Goal: Communication & Community: Answer question/provide support

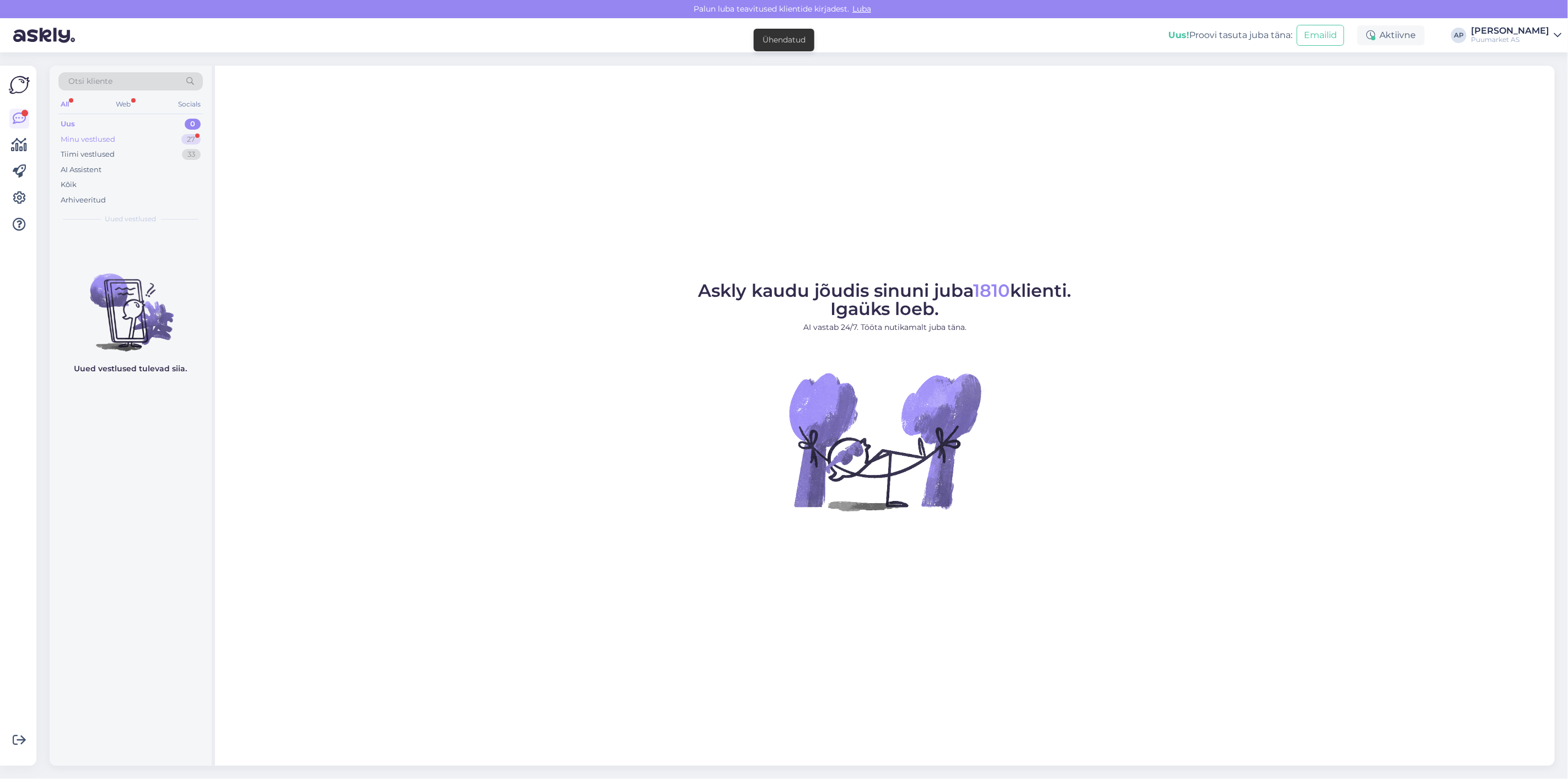
click at [138, 136] on div "Minu vestlused 27" at bounding box center [130, 139] width 144 height 15
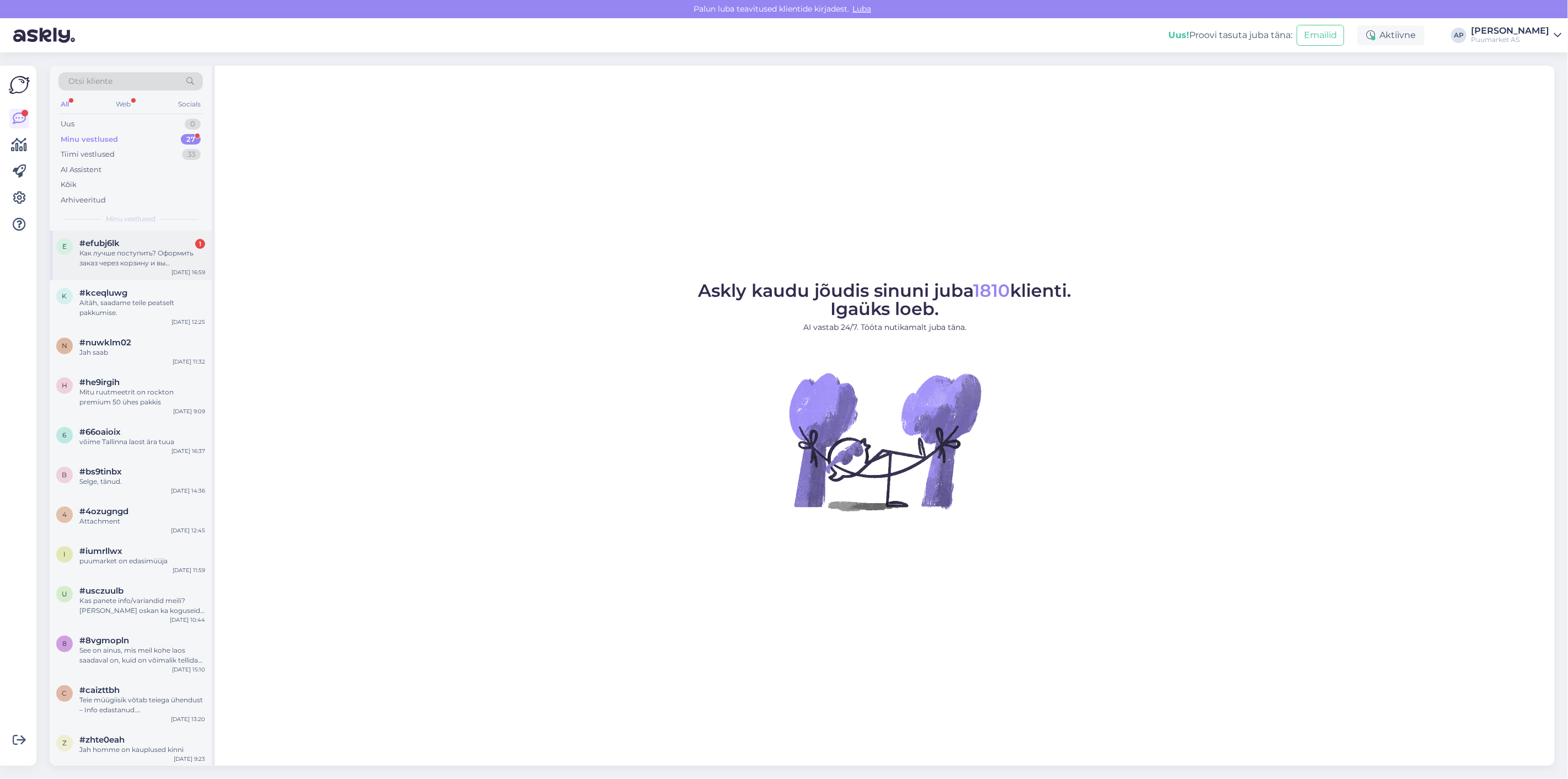
click at [136, 252] on div "Как лучше поступить? Оформить заказ через корзину и вы посчитаете доставку?" at bounding box center [142, 258] width 126 height 20
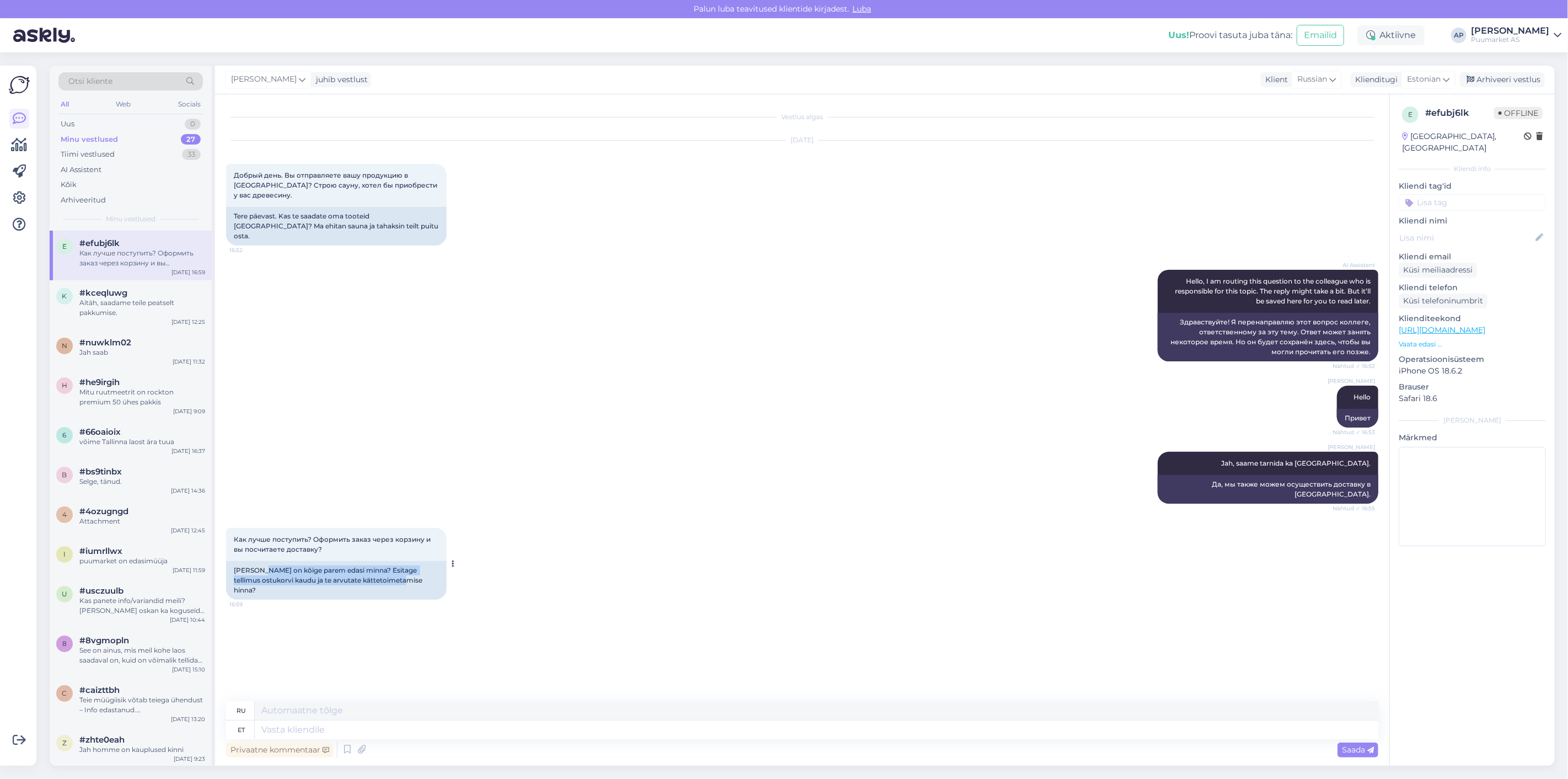
drag, startPoint x: 261, startPoint y: 549, endPoint x: 403, endPoint y: 559, distance: 142.4
click at [403, 561] on div "[PERSON_NAME] on kõige parem edasi minna? Esitage tellimus ostukorvi kaudu ja t…" at bounding box center [336, 580] width 220 height 38
click at [403, 577] on div "Как лучше поступить? Оформить заказ через корзину и вы посчитаете доставку? 16:…" at bounding box center [802, 564] width 1152 height 96
click at [373, 724] on textarea at bounding box center [816, 730] width 1124 height 19
click at [341, 753] on icon at bounding box center [348, 749] width 13 height 16
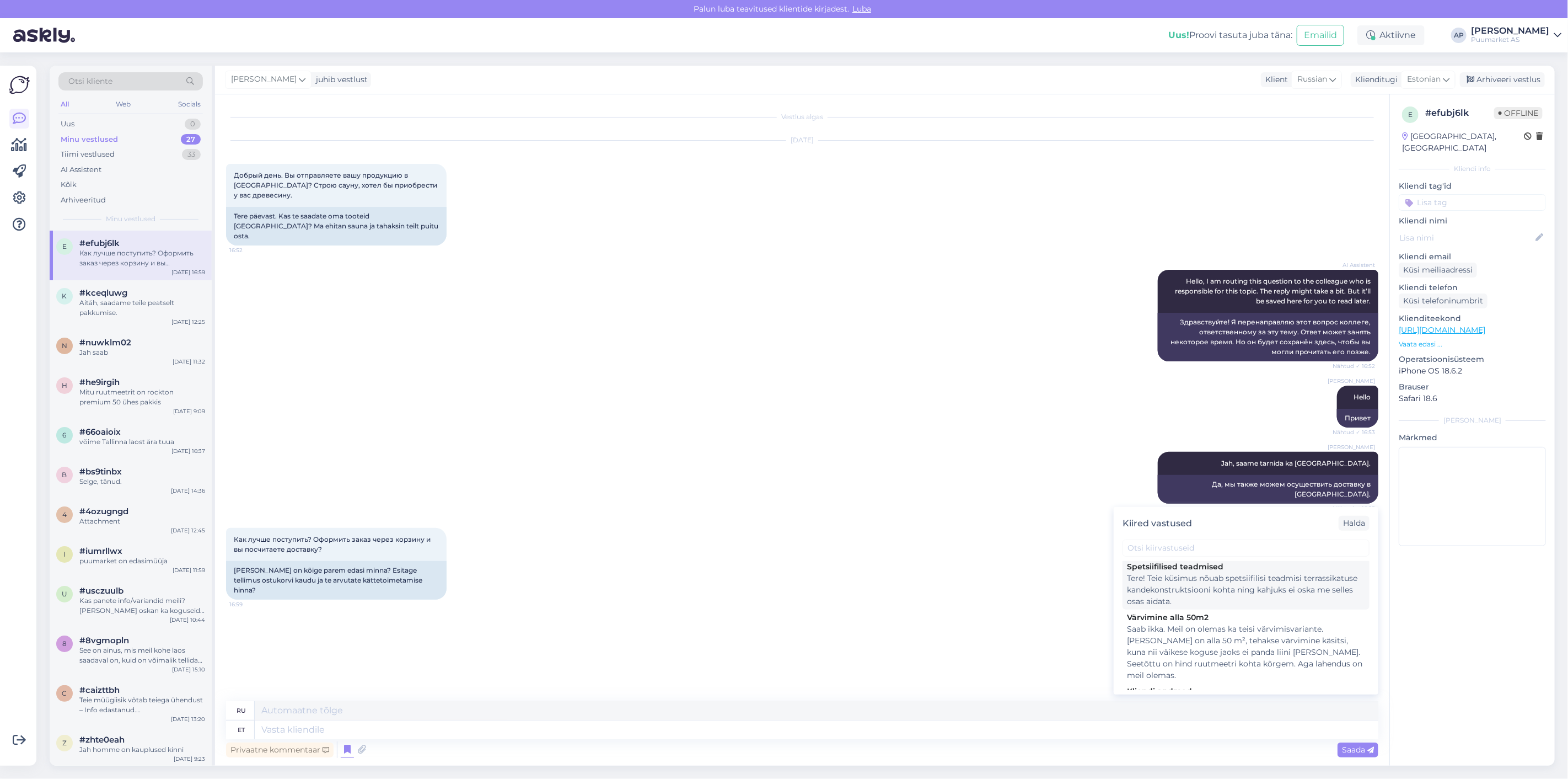
scroll to position [62, 0]
click at [1183, 677] on div "Tervist! Pakkumise/arve koostamiseks palun edastage järgmised andmed: • Ettevõt…" at bounding box center [1245, 700] width 238 height 46
type textarea "Здравствуйте! Для подготовки сметы/счета-фактуры, пожалуйста, предоставьте след…"
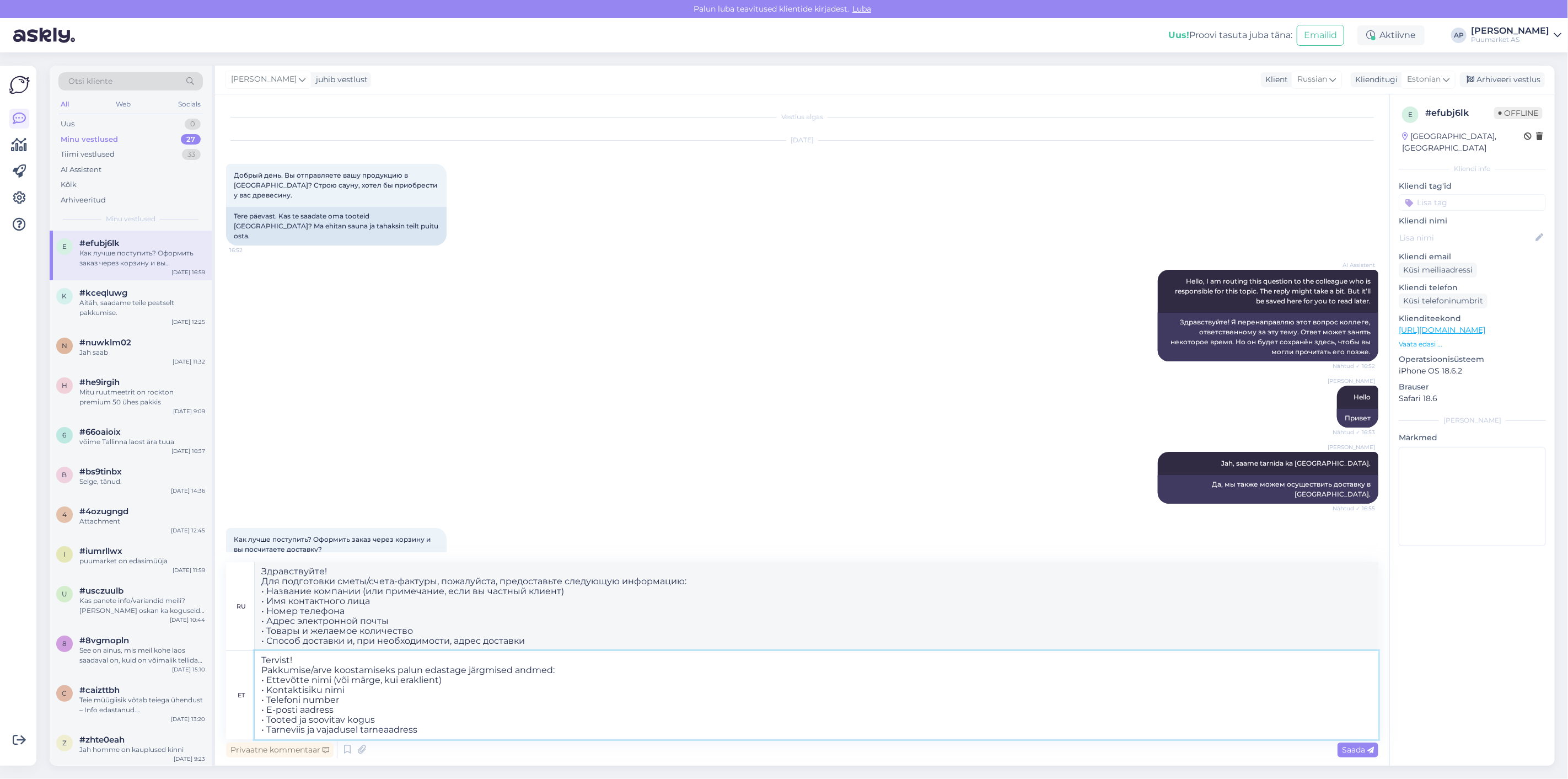
click at [343, 689] on textarea "Tervist! Pakkumise/arve koostamiseks palun edastage järgmised andmed: • Ettevõt…" at bounding box center [816, 695] width 1124 height 88
click at [357, 711] on textarea "Tervist! Pakkumise/arve koostamiseks palun edastage järgmised andmed: • Ettevõt…" at bounding box center [816, 695] width 1124 height 88
click at [355, 695] on textarea "Tervist! Pakkumise/arve koostamiseks palun edastage järgmised andmed: • Ettevõt…" at bounding box center [816, 695] width 1124 height 88
click at [354, 707] on textarea "Tervist! Pakkumise/arve koostamiseks palun edastage järgmised andmed: • Ettevõt…" at bounding box center [816, 695] width 1124 height 88
click at [385, 718] on textarea "Tervist! Pakkumise/arve koostamiseks palun edastage järgmised andmed: • Ettevõt…" at bounding box center [816, 695] width 1124 height 88
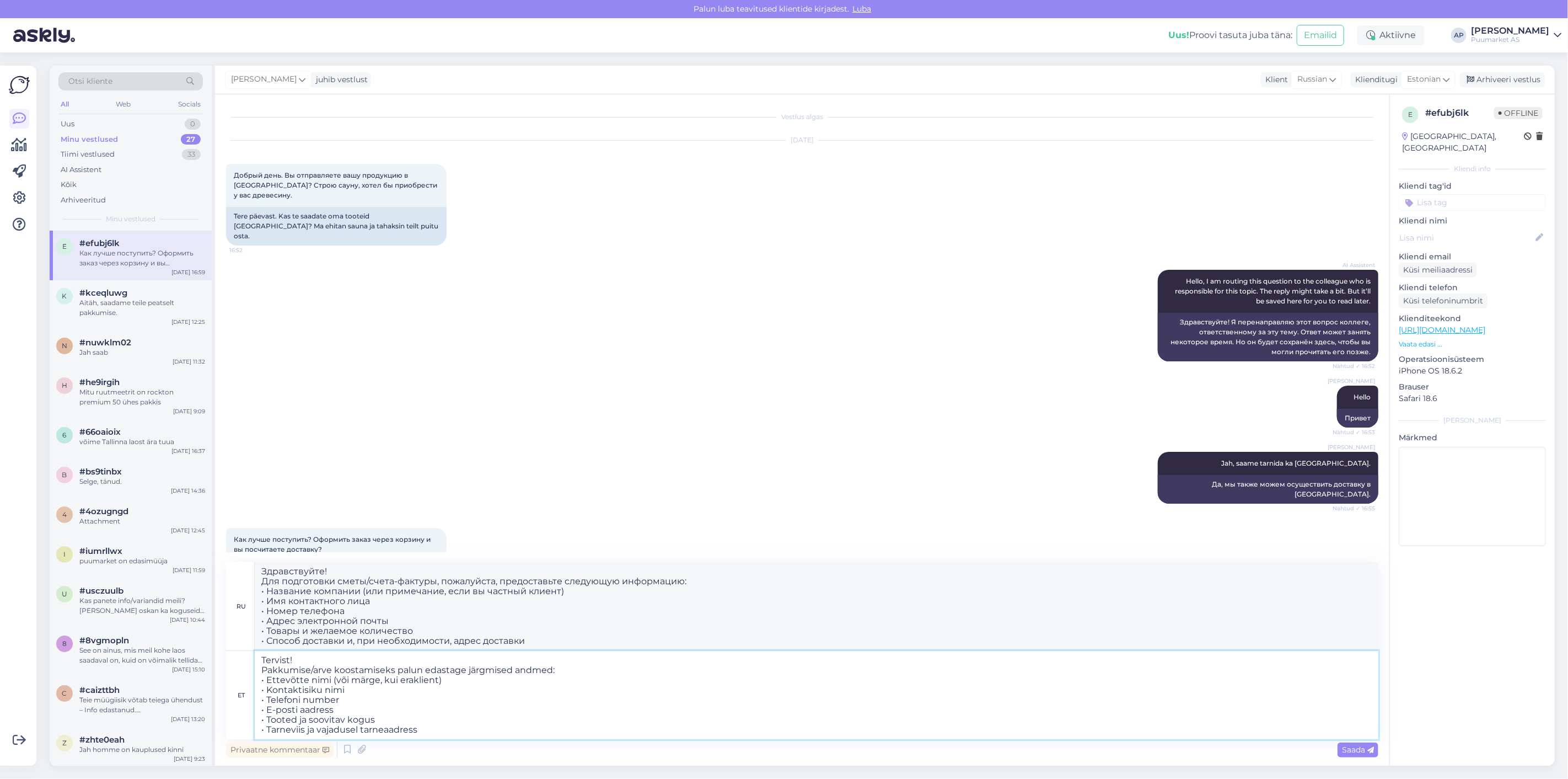
drag, startPoint x: 360, startPoint y: 730, endPoint x: 315, endPoint y: 735, distance: 45.3
click at [315, 735] on textarea "Tervist! Pakkumise/arve koostamiseks palun edastage järgmised andmed: • Ettevõt…" at bounding box center [816, 695] width 1124 height 88
type textarea "Tervist! Pakkumise/arve koostamiseks palun edastage järgmised andmed: • Ettevõt…"
click at [393, 727] on textarea "Tervist! Pakkumise/arve koostamiseks palun edastage järgmised andmed: • Ettevõt…" at bounding box center [816, 695] width 1124 height 88
type textarea "Приветствую! Для подготовки коммерческого предложения/счета, пожалуйста, предос…"
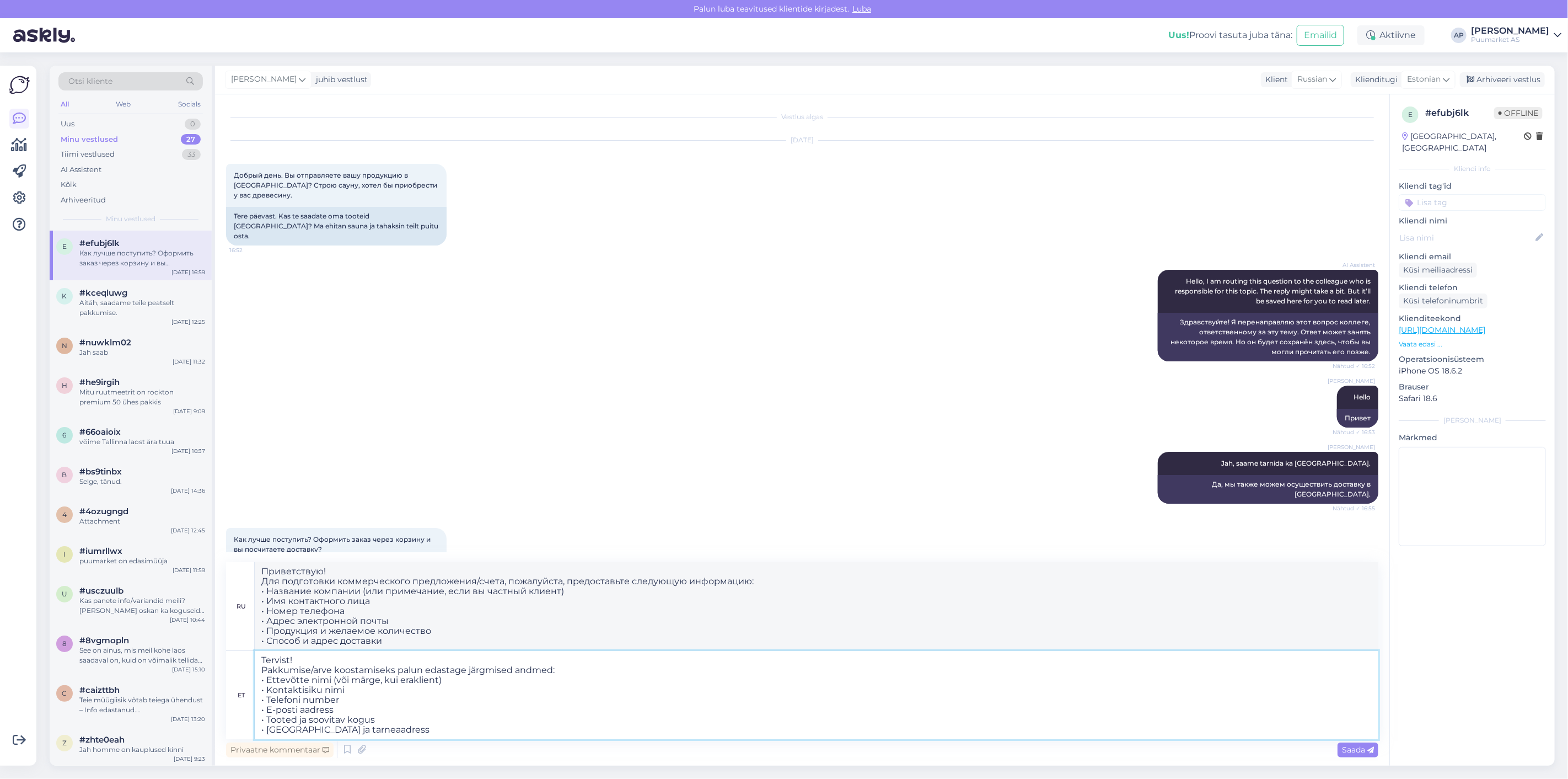
drag, startPoint x: 306, startPoint y: 730, endPoint x: 328, endPoint y: 724, distance: 22.8
click at [306, 730] on textarea "Tervist! Pakkumise/arve koostamiseks palun edastage järgmised andmed: • Ettevõt…" at bounding box center [816, 695] width 1124 height 88
drag, startPoint x: 320, startPoint y: 730, endPoint x: 272, endPoint y: 735, distance: 48.3
click at [272, 735] on textarea "Tervist! Pakkumise/arve koostamiseks palun edastage järgmised andmed: • Ettevõt…" at bounding box center [816, 695] width 1124 height 88
type textarea "Tervist! Pakkumise/arve koostamiseks palun edastage järgmised andmed: • Ettevõt…"
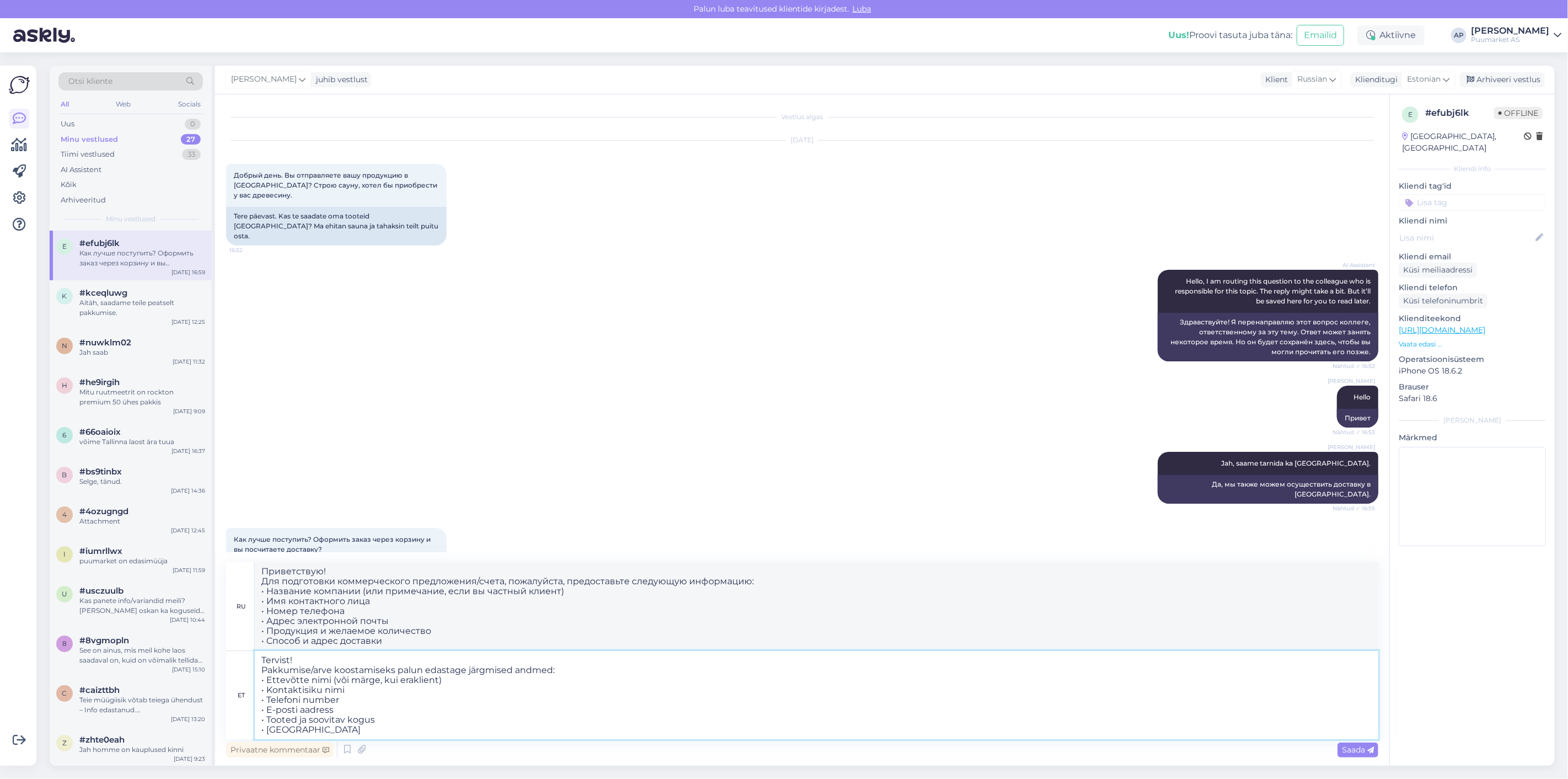
type textarea "Приветствую! Для подготовки коммерческого предложения/счета, пожалуйста, предос…"
click at [380, 719] on textarea "Tervist! Pakkumise/arve koostamiseks palun edastage järgmised andmed: • Ettevõt…" at bounding box center [816, 695] width 1124 height 88
click at [348, 711] on textarea "Tervist! Pakkumise/arve koostamiseks palun edastage järgmised andmed: • Ettevõt…" at bounding box center [816, 695] width 1124 height 88
click at [356, 700] on textarea "Tervist! Pakkumise/arve koostamiseks palun edastage järgmised andmed: • Ettevõt…" at bounding box center [816, 695] width 1124 height 88
click at [373, 682] on textarea "Tervist! Pakkumise/arve koostamiseks palun edastage järgmised andmed: • Ettevõt…" at bounding box center [816, 695] width 1124 height 88
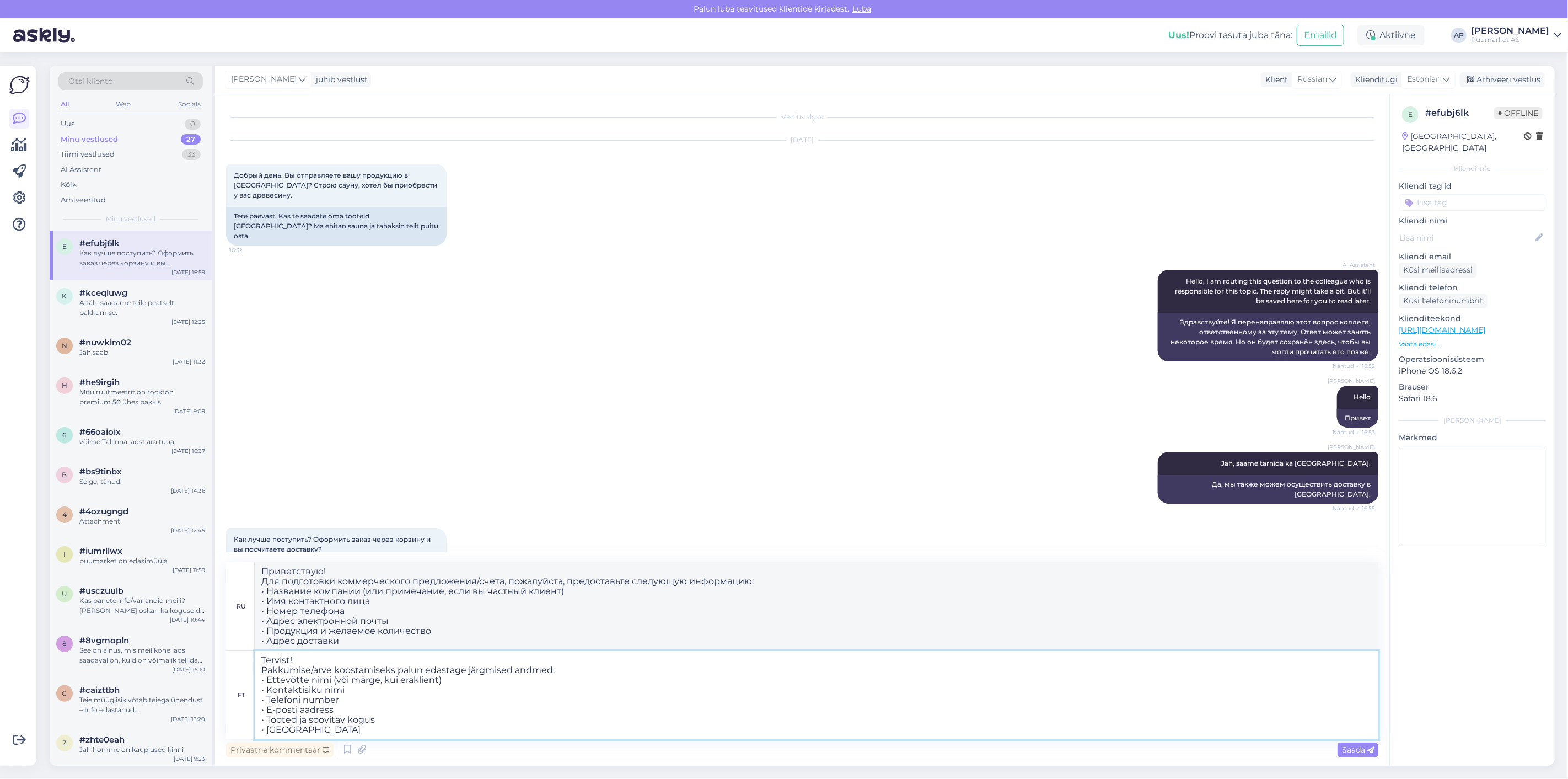
click at [364, 694] on textarea "Tervist! Pakkumise/arve koostamiseks palun edastage järgmised andmed: • Ettevõt…" at bounding box center [816, 695] width 1124 height 88
click at [444, 683] on textarea "Tervist! Pakkumise/arve koostamiseks palun edastage järgmised andmed: • Ettevõt…" at bounding box center [816, 695] width 1124 height 88
drag, startPoint x: 408, startPoint y: 731, endPoint x: 220, endPoint y: 646, distance: 206.3
click at [220, 646] on div "Vestlus algas [DATE] Добрый день. Вы отправляете вашу продукцию в [GEOGRAPHIC_D…" at bounding box center [802, 430] width 1174 height 671
click at [306, 664] on textarea "Tervist! Pakkumise/arve koostamiseks palun edastage järgmised andmed: • Ettevõt…" at bounding box center [816, 695] width 1124 height 88
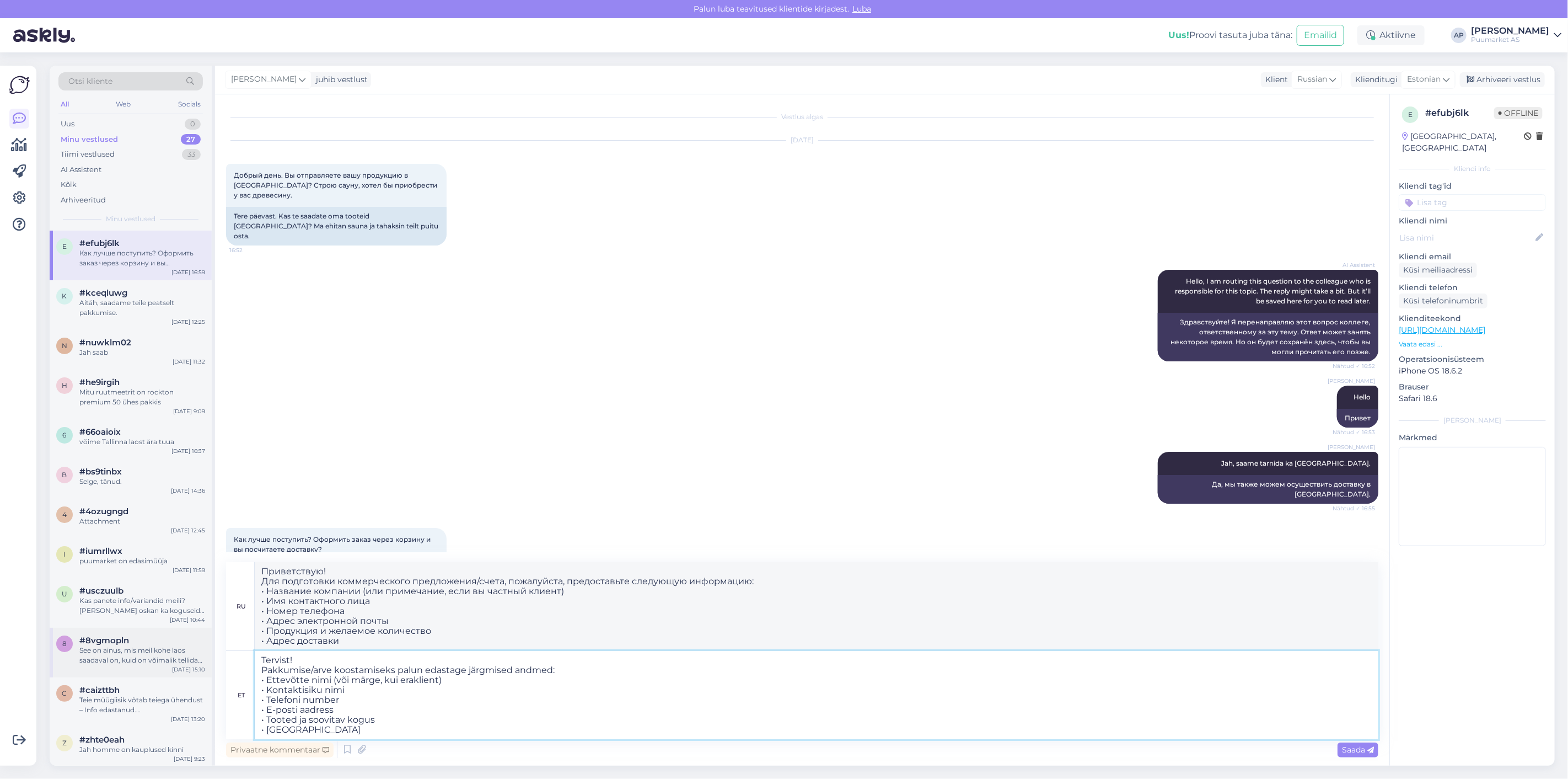
drag, startPoint x: 320, startPoint y: 658, endPoint x: 189, endPoint y: 664, distance: 131.1
click at [189, 664] on div "Otsi kliente All Web Socials Uus 0 Minu vestlused 27 Tiimi vestlused 33 AI Assi…" at bounding box center [802, 415] width 1505 height 700
type textarea "Pakkumise/arve koostamiseks palun edastage järgmised andmed: • Ettevõtte nimi (…"
click at [265, 671] on textarea "Pakkumise/arve koostamiseks palun edastage järgmised andmed: • Ettevõtte nimi (…" at bounding box center [816, 695] width 1124 height 88
type textarea "Чтобы подготовить предложение/счет, предоставьте следующую информацию: • Назван…"
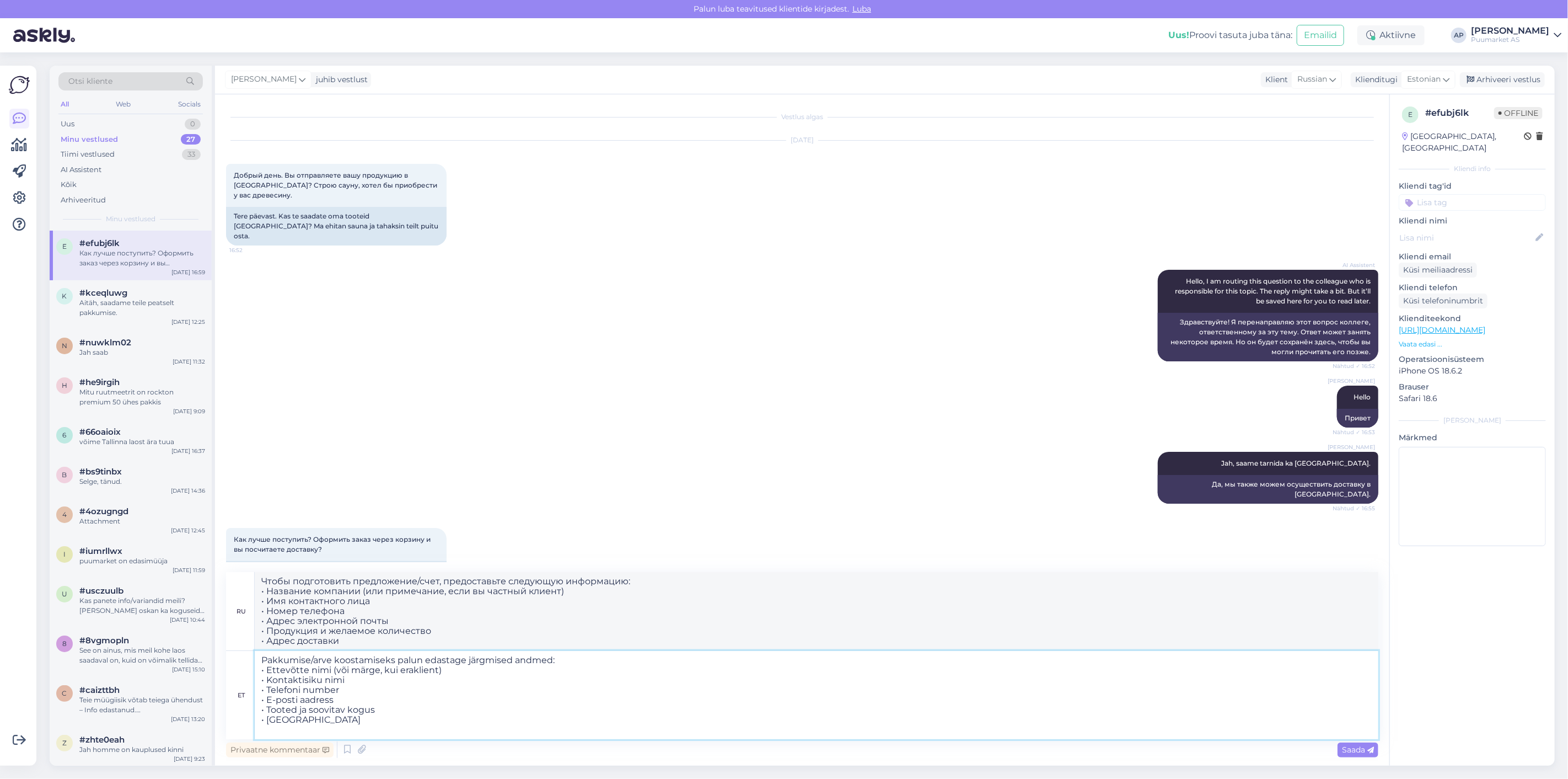
click at [265, 670] on textarea "Pakkumise/arve koostamiseks palun edastage järgmised andmed: • Ettevõtte nimi (…" at bounding box center [816, 695] width 1124 height 88
click at [261, 669] on textarea "Pakkumise/arve koostamiseks palun edastage järgmised andmed: • Ettevõtte nimi (…" at bounding box center [816, 695] width 1124 height 88
type textarea "Pakkumise/arve koostamiseks palun edastage järgmised andmed: • Ettevõtte nimi (…"
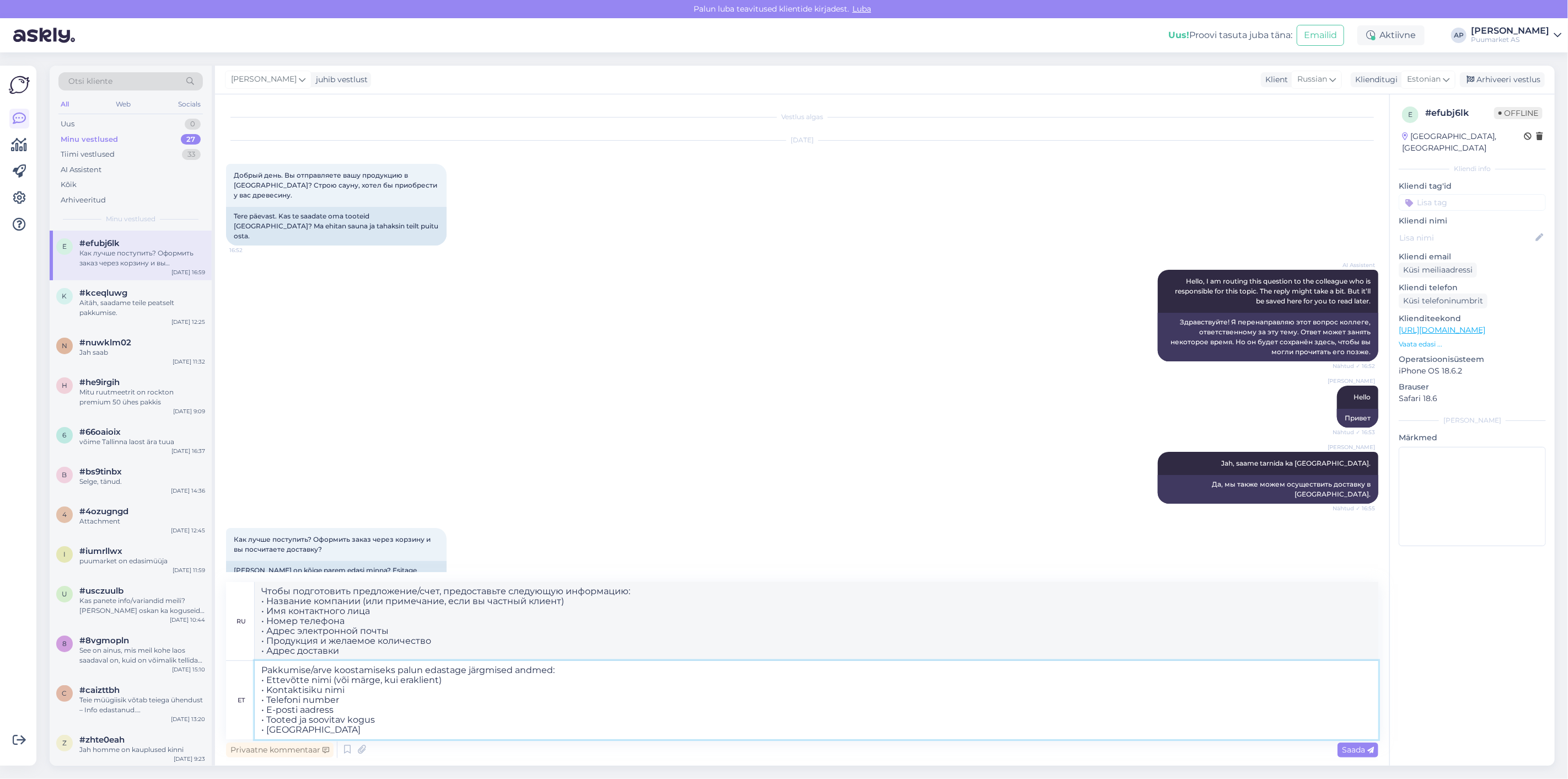
drag, startPoint x: 509, startPoint y: 734, endPoint x: 0, endPoint y: 592, distance: 528.4
click at [0, 593] on div "Võimalused Veendu, et Askly loob sulle väärtust. Sulge Ühenda FB ja IG sõnumid …" at bounding box center [784, 415] width 1568 height 727
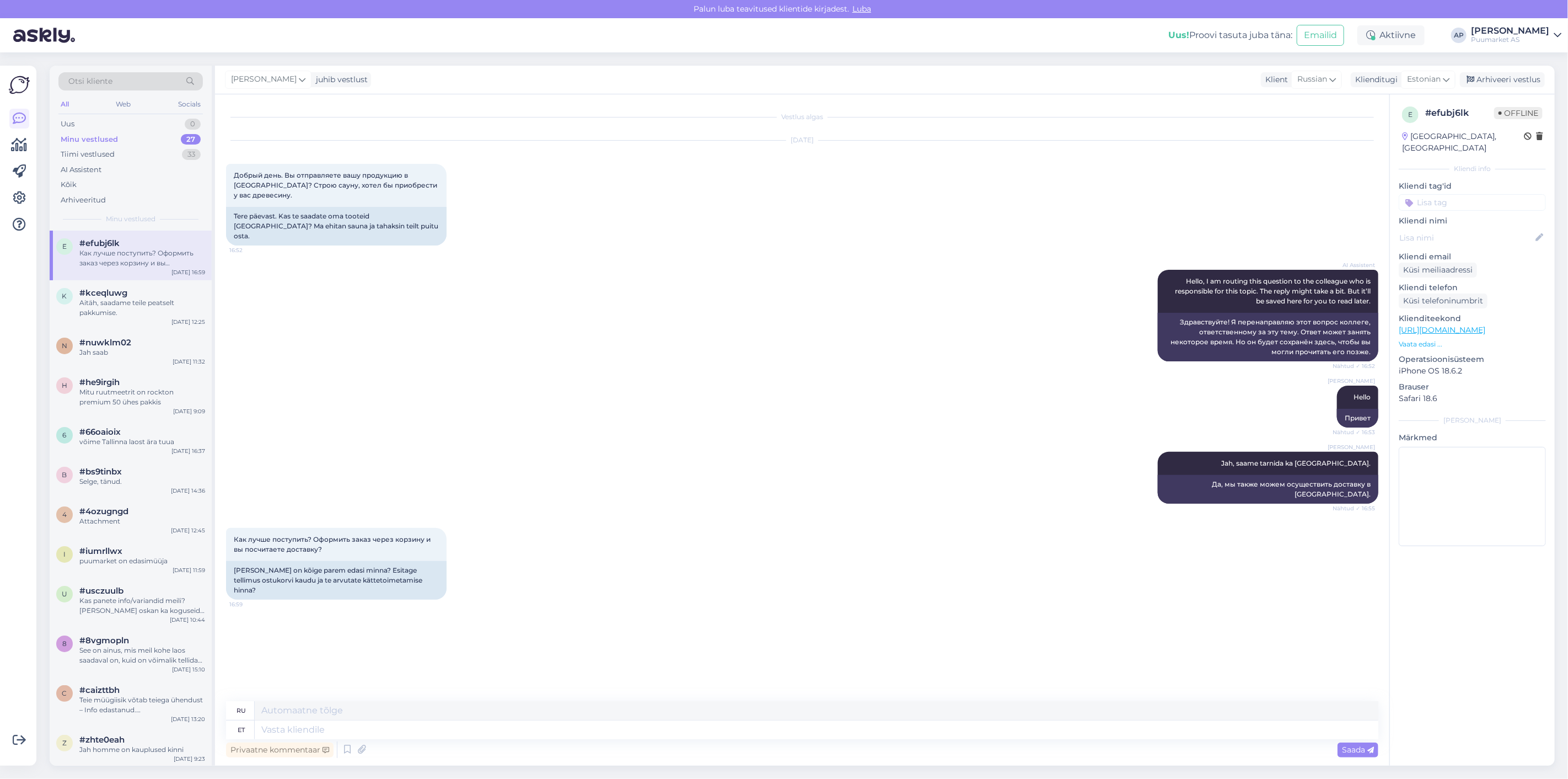
click at [510, 330] on div "AI Assistent Hello, I am routing this question to the colleague who is responsi…" at bounding box center [802, 315] width 1152 height 116
click at [405, 736] on textarea at bounding box center [816, 730] width 1124 height 19
type textarea "i s"
type textarea "я"
type textarea "i sug"
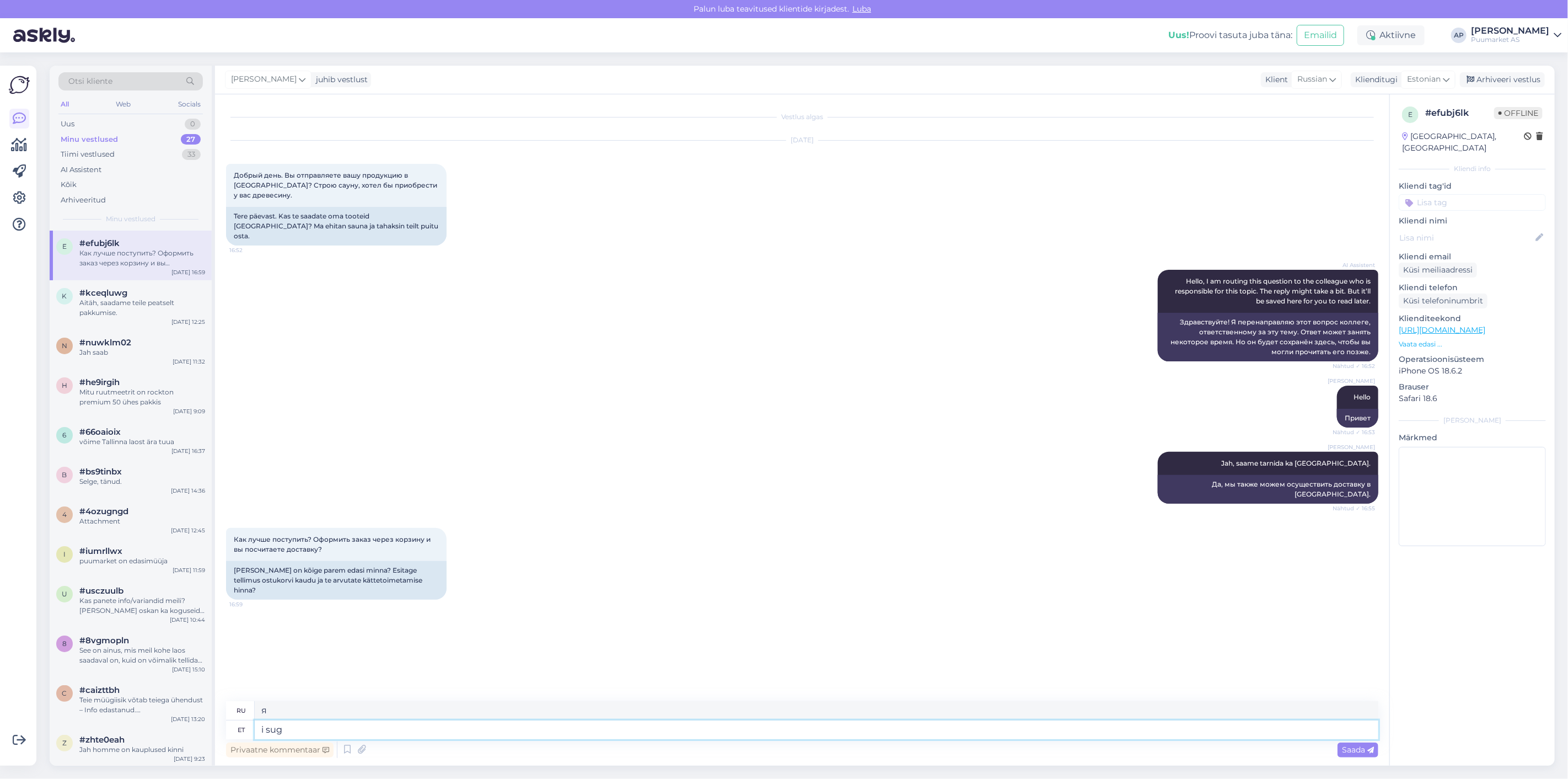
type textarea "Я родительный падеж"
type textarea "i suggsest"
type textarea "от предложений"
type textarea "i"
type textarea "я"
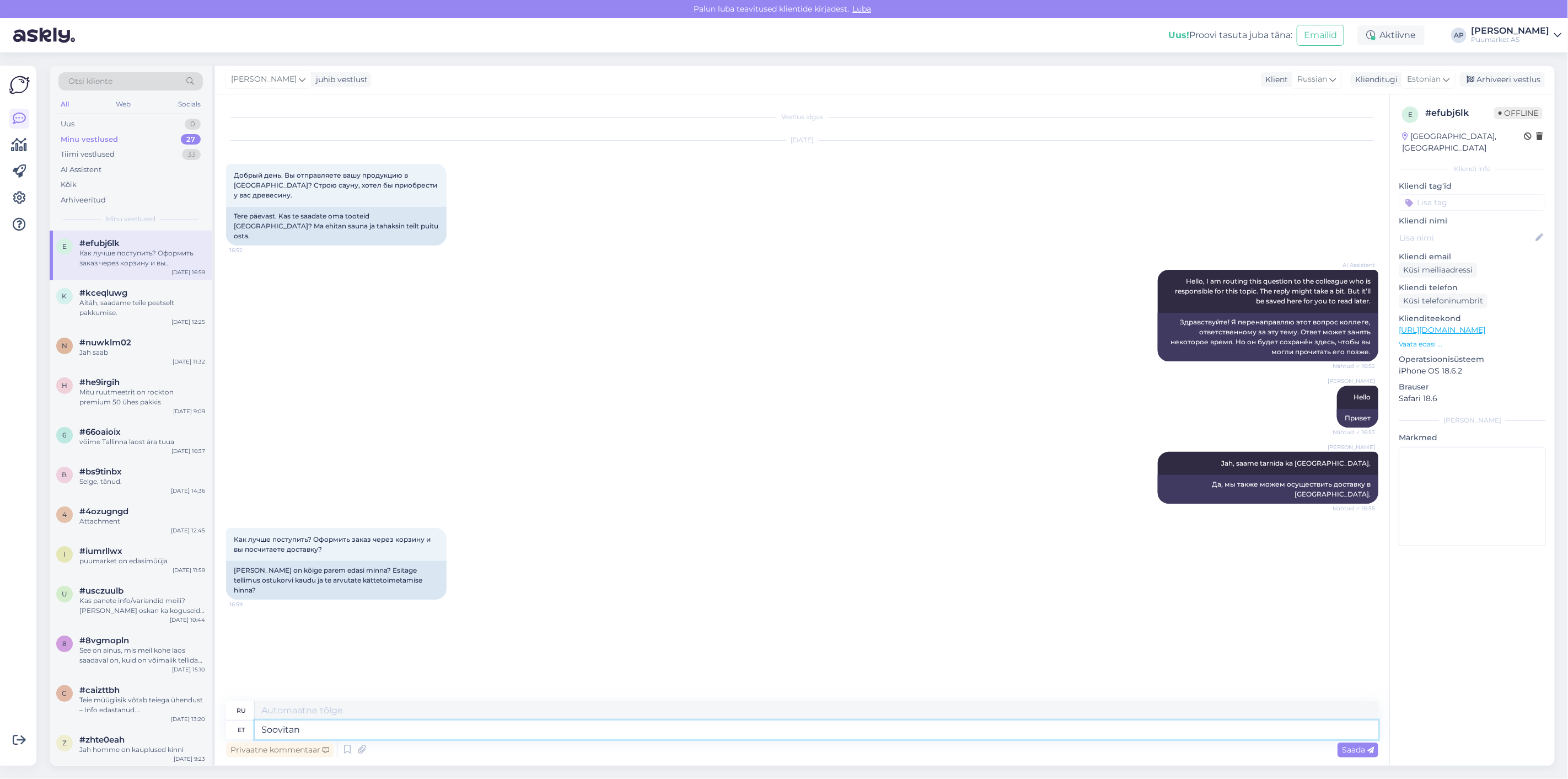
type textarea "Soovitan"
type textarea "Я рекомендую"
type textarea "Soovitan teil"
type textarea "Я рекомендую вам"
type textarea "Soovitan teil ühendust v"
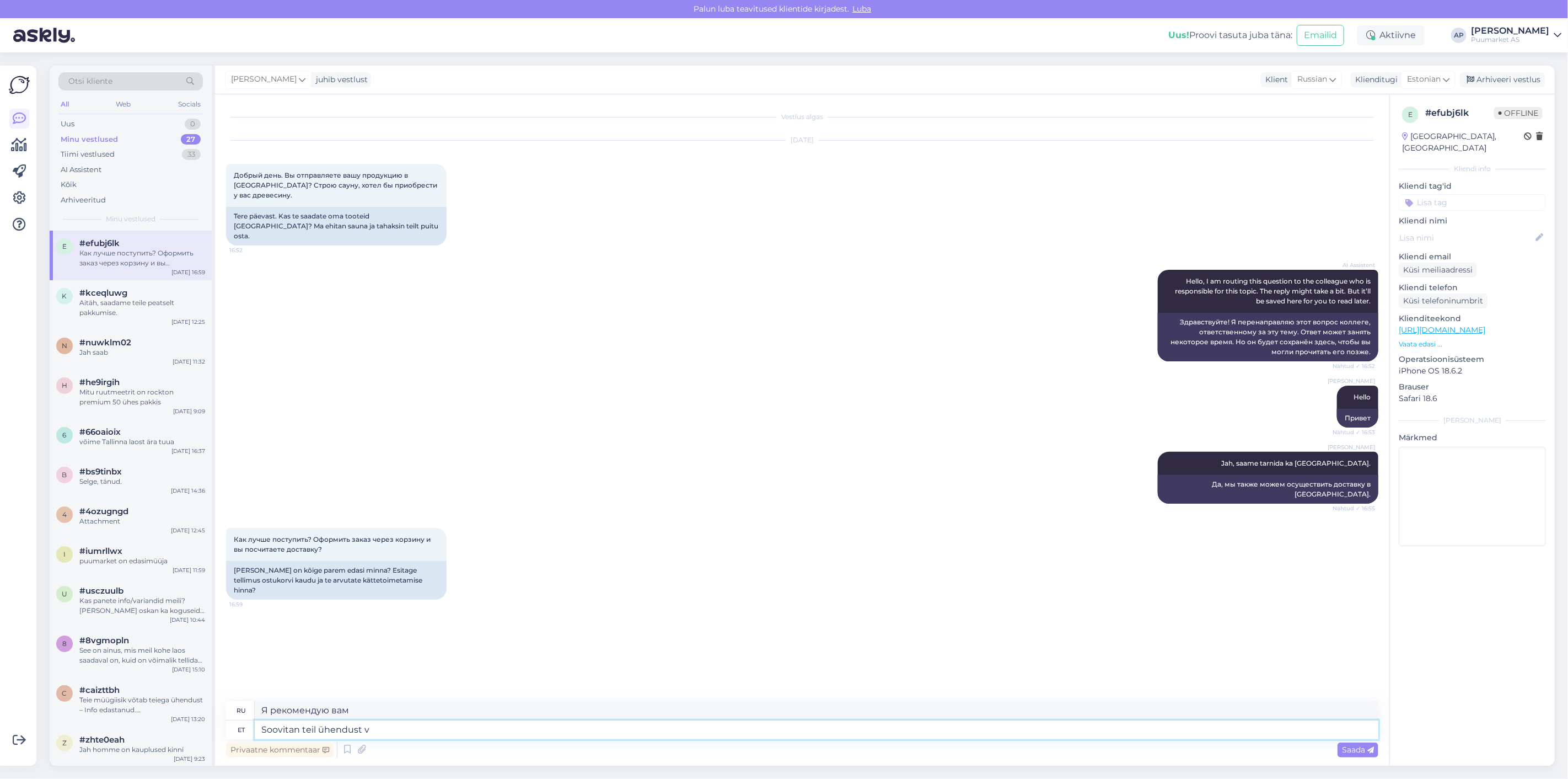
type textarea "Я рекомендую вам связаться"
type textarea "Soovitan teil ühendust [PERSON_NAME] kliendihalduriga"
type textarea "Я рекомендую вам обратиться к менеджеру по работе с клиентами."
type textarea "Soovitan teil ühendust [PERSON_NAME] kliendihalduriga ja e"
type textarea "Я рекомендую вам связаться с менеджером по работе с клиентами [PERSON_NAME]"
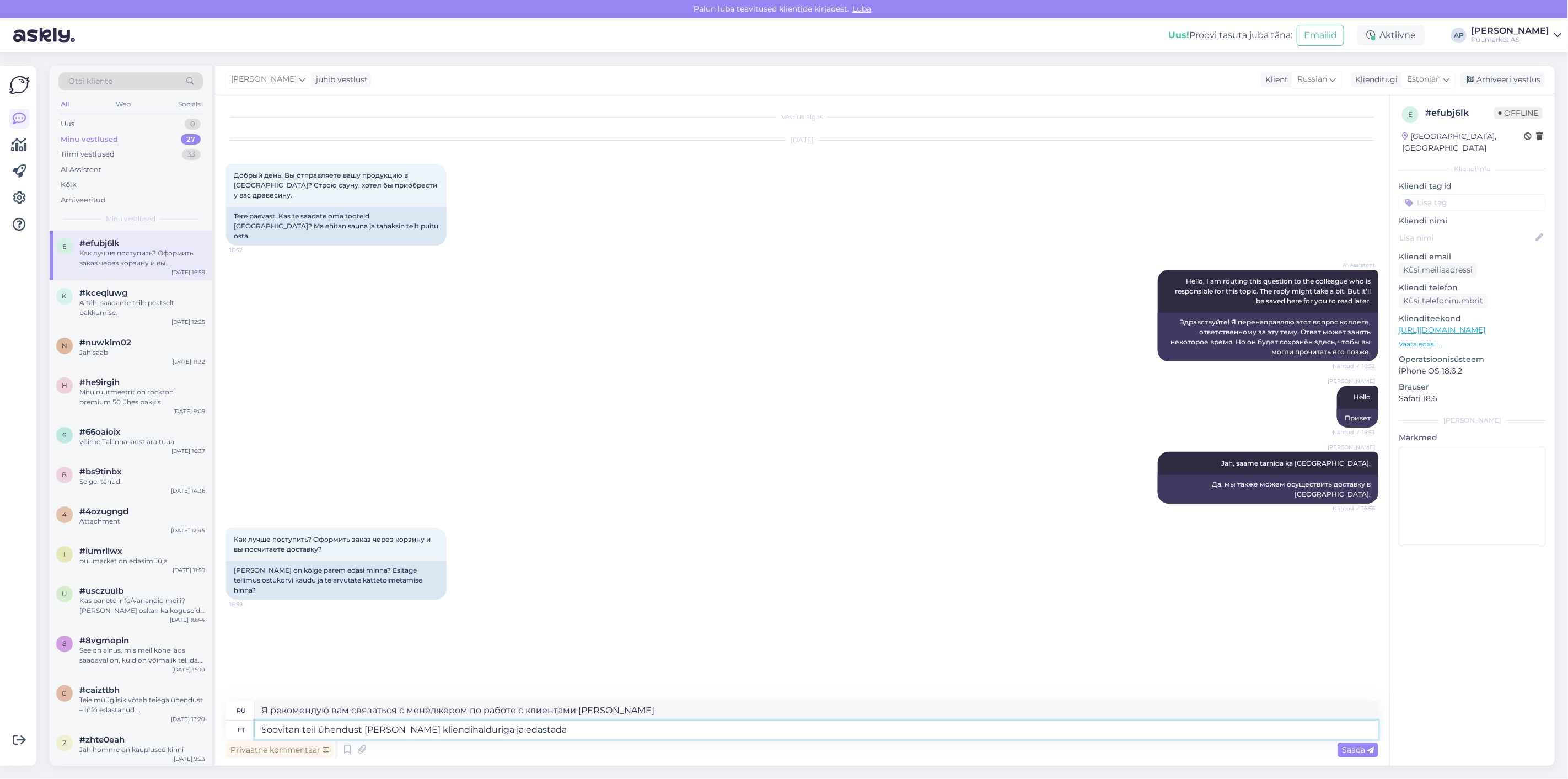
type textarea "Soovitan teil ühendust [PERSON_NAME] kliendihalduriga ja edastada"
type textarea "Я рекомендую вам связаться с менеджером по работе с клиентами и переслать"
type textarea "Soovitan teil ühendust [PERSON_NAME] kliendihalduriga ja edastada nei"
type textarea "Я рекомендую вам связаться с менеджером по работе с клиентами и переслать их"
type textarea "Soovitan teil ühendust [PERSON_NAME] kliendihalduriga ja edastada [PERSON_NAME]"
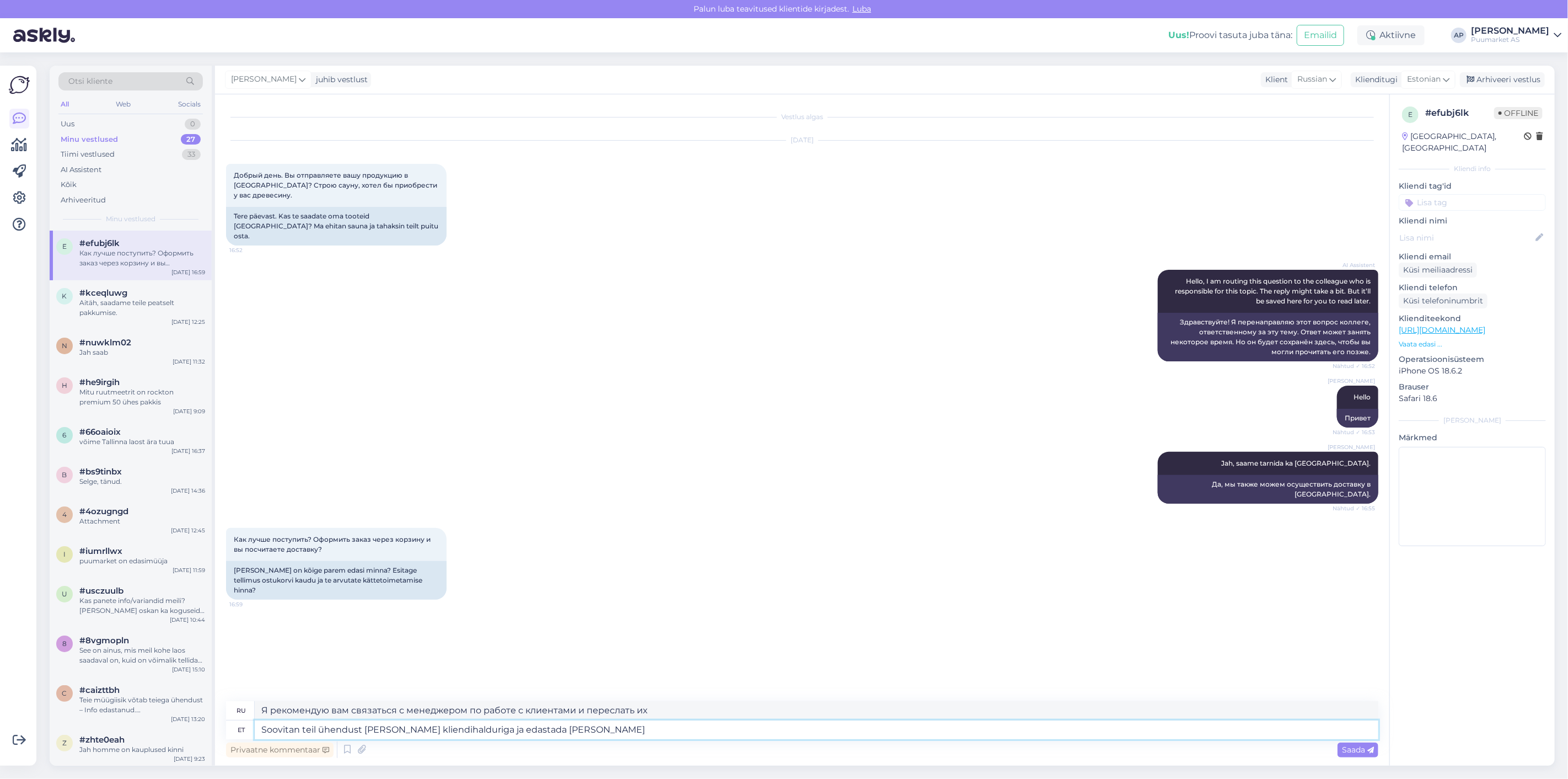
type textarea "Я предлагаю вам связаться с вашим менеджером по работе с клиентами и переслать …"
type textarea "Soovitan teil ühendust [PERSON_NAME] kliendihalduriga ja edastada [PERSON_NAME]…"
type textarea "Я рекомендую вам обратиться к своему менеджеру по работе с клиентами и предоста…"
type textarea "Soovitan teil ühendust [PERSON_NAME] kliendihalduriga ja edastada [PERSON_NAME]…"
type textarea "Я рекомендую вам обратиться к своему менеджеру по работе с клиентами и предоста…"
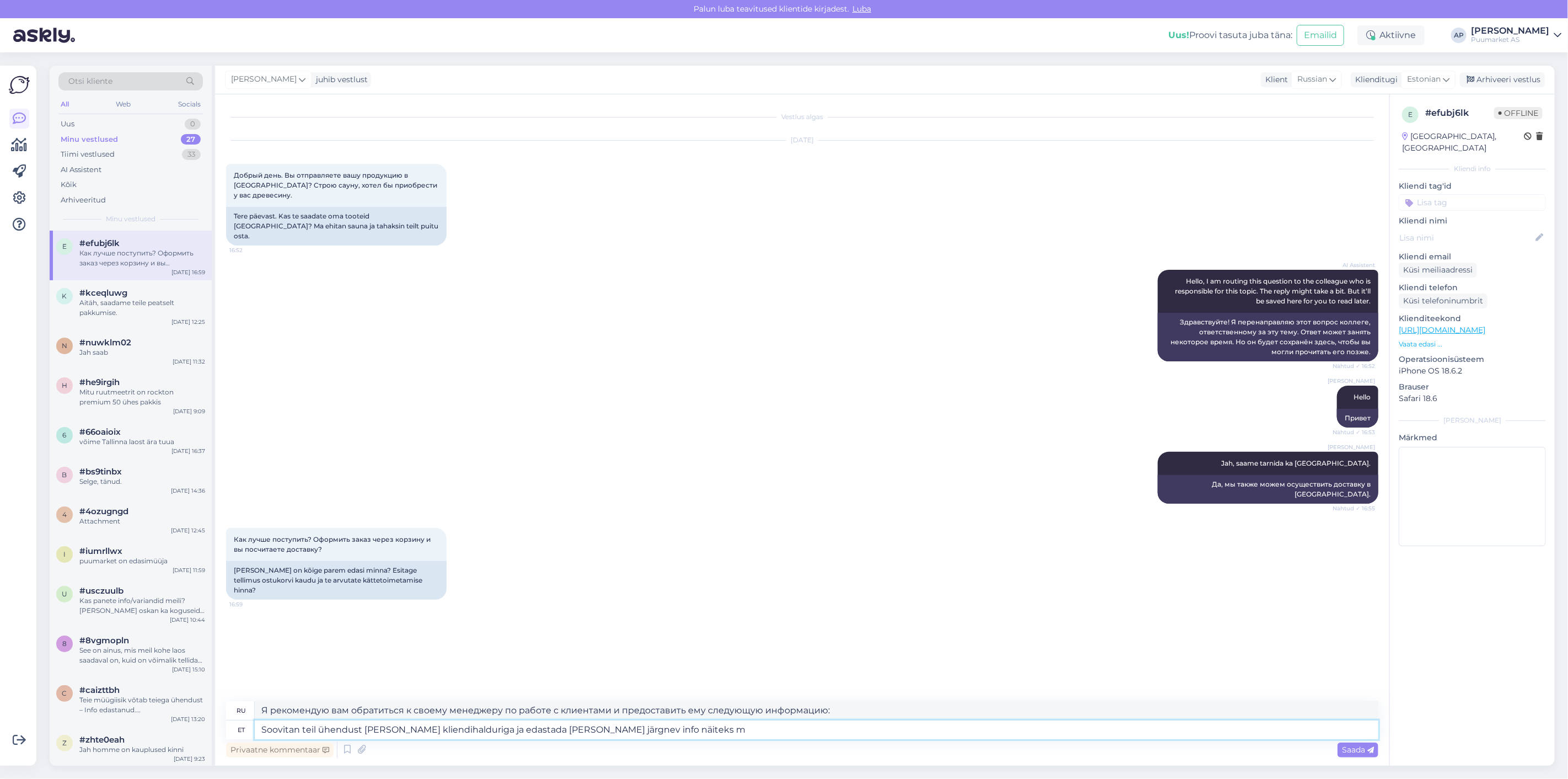
type textarea "Soovitan teil ühendust [PERSON_NAME] kliendihalduriga ja edastada [PERSON_NAME]…"
type textarea "Я рекомендую вам обратиться к своему менеджеру по работе с клиентами и предоста…"
type textarea "Soovitan teil ühendust [PERSON_NAME] kliendihalduriga ja edastada [PERSON_NAME]…"
type textarea "Я рекомендую вам связаться с вашим менеджером по работе с клиентами и предостав…"
type textarea "Soovitan teil ühendust [PERSON_NAME] kliendihalduriga ja edastada [PERSON_NAME]…"
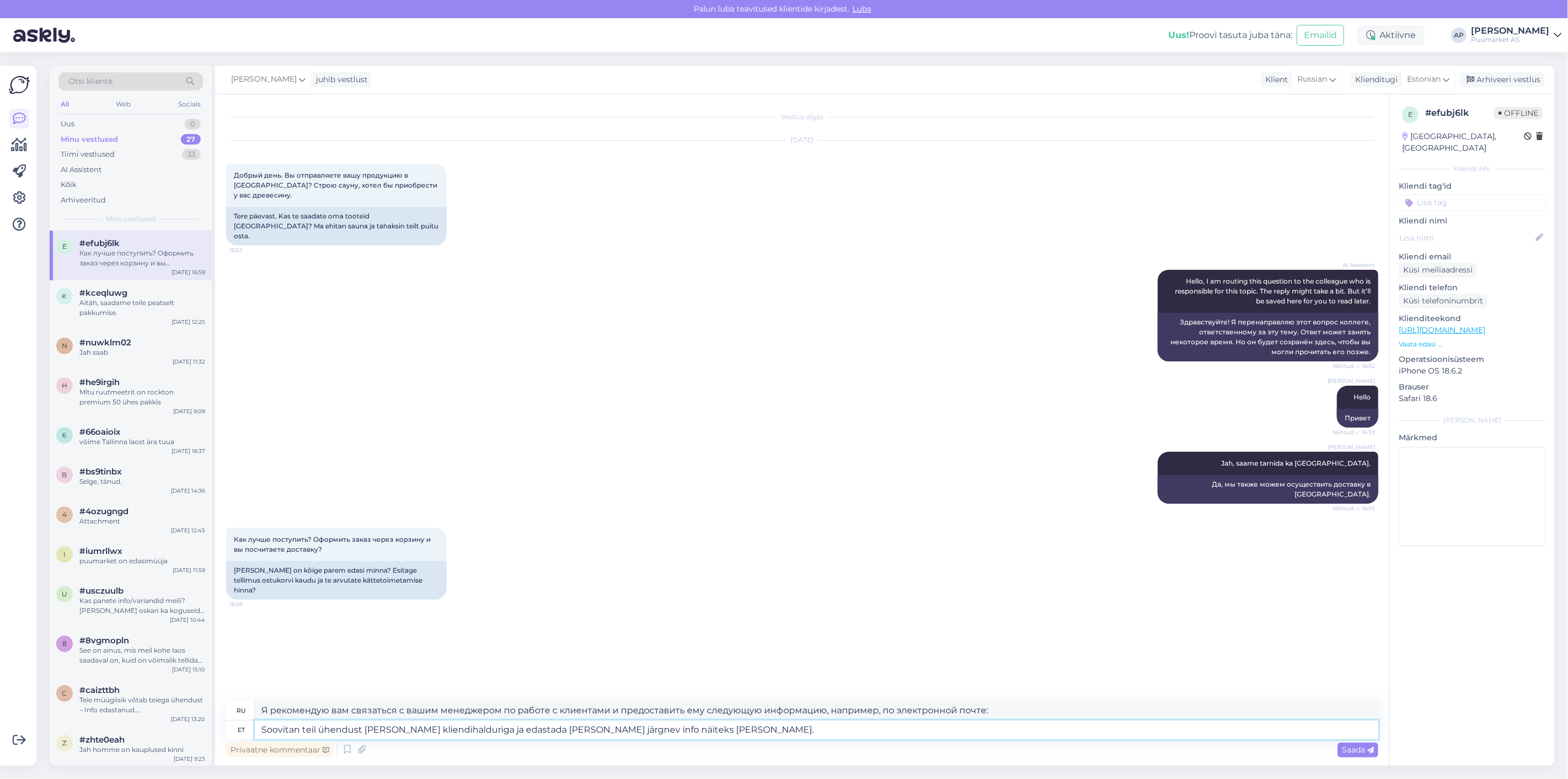
type textarea "Я рекомендую вам связаться с вашим менеджером по работе с клиентами и предостав…"
paste textarea "Pakkumise/arve koostamiseks palun edastage järgmised andmed: • Ettevõtte nimi (…"
type textarea "Soovitan teil ühendust [PERSON_NAME] kliendihalduriga ja edastada [PERSON_NAME]…"
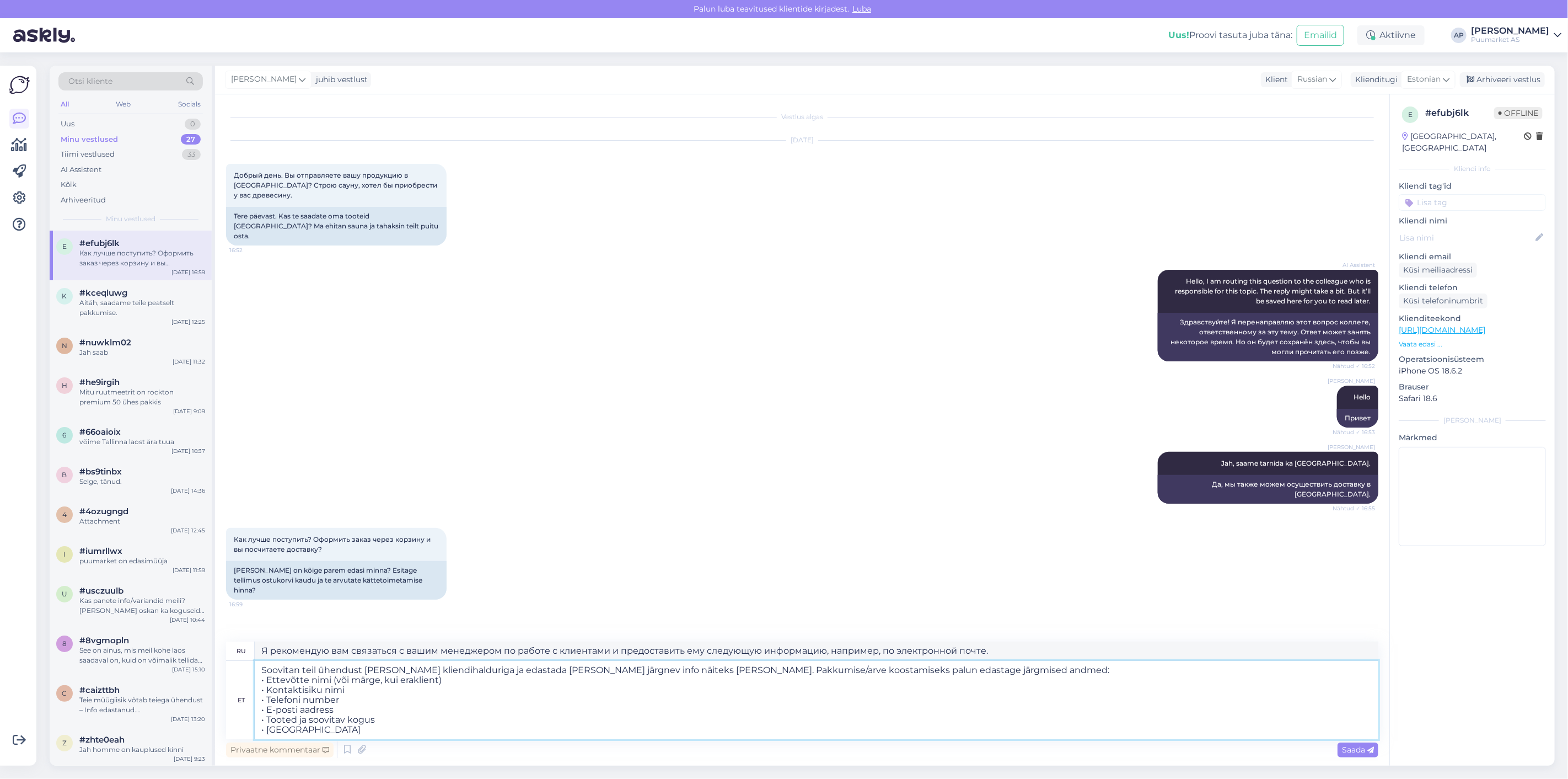
type textarea "Рекомендую вам связаться с вашим менеджером по работе с клиентами и предоставит…"
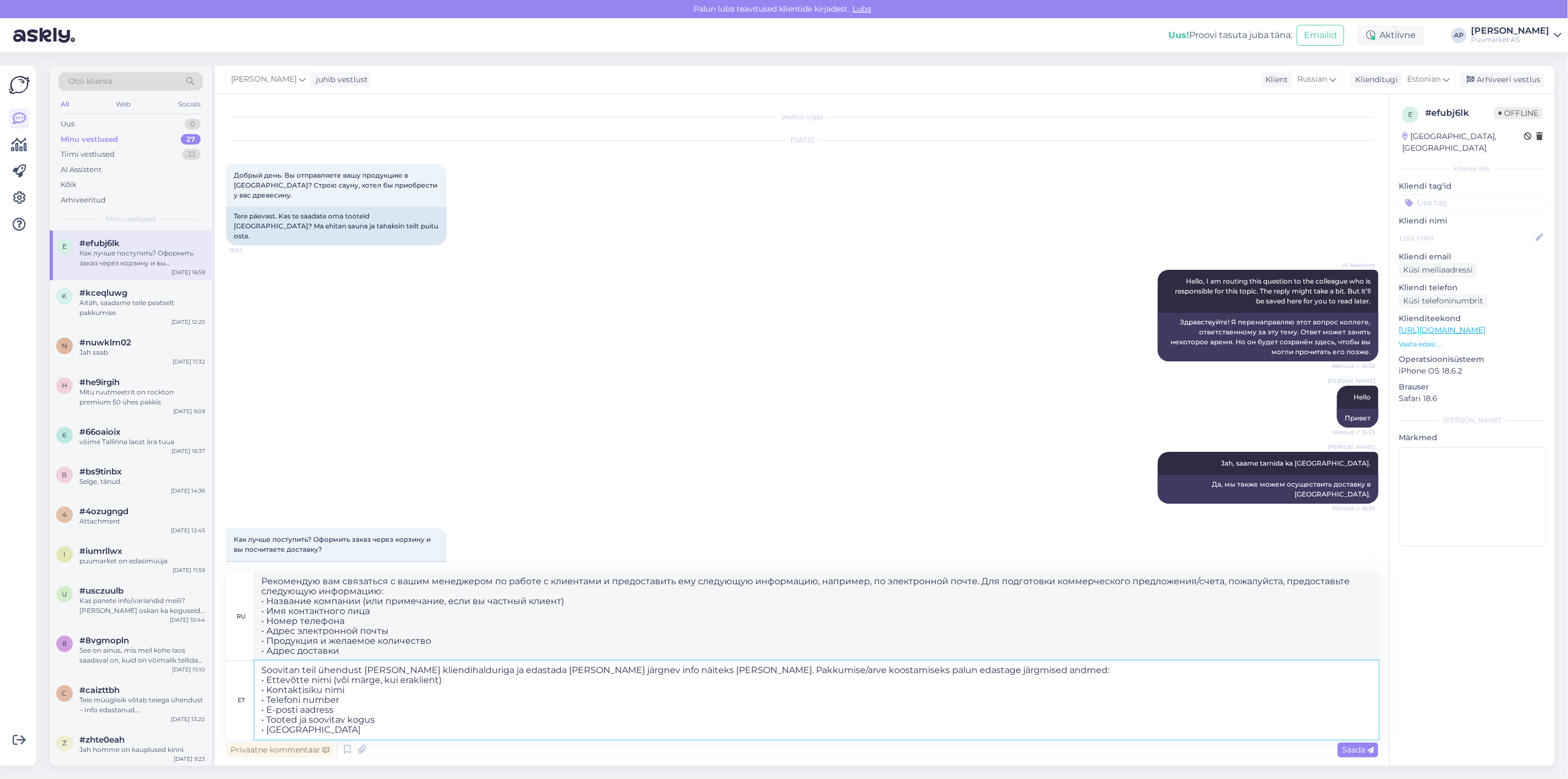
click at [671, 671] on textarea "Soovitan teil ühendust [PERSON_NAME] kliendihalduriga ja edastada [PERSON_NAME]…" at bounding box center [816, 700] width 1124 height 79
drag, startPoint x: 669, startPoint y: 671, endPoint x: 105, endPoint y: 635, distance: 565.1
click at [108, 635] on div "Otsi kliente All Web Socials Uus 0 Minu vestlused 27 Tiimi vestlused 33 AI Assi…" at bounding box center [802, 415] width 1505 height 700
paste textarea "[PERSON_NAME] ühendust kliendihalduriga ja edastada [PERSON_NAME] järgneva info…"
drag, startPoint x: 687, startPoint y: 669, endPoint x: 1061, endPoint y: 674, distance: 374.0
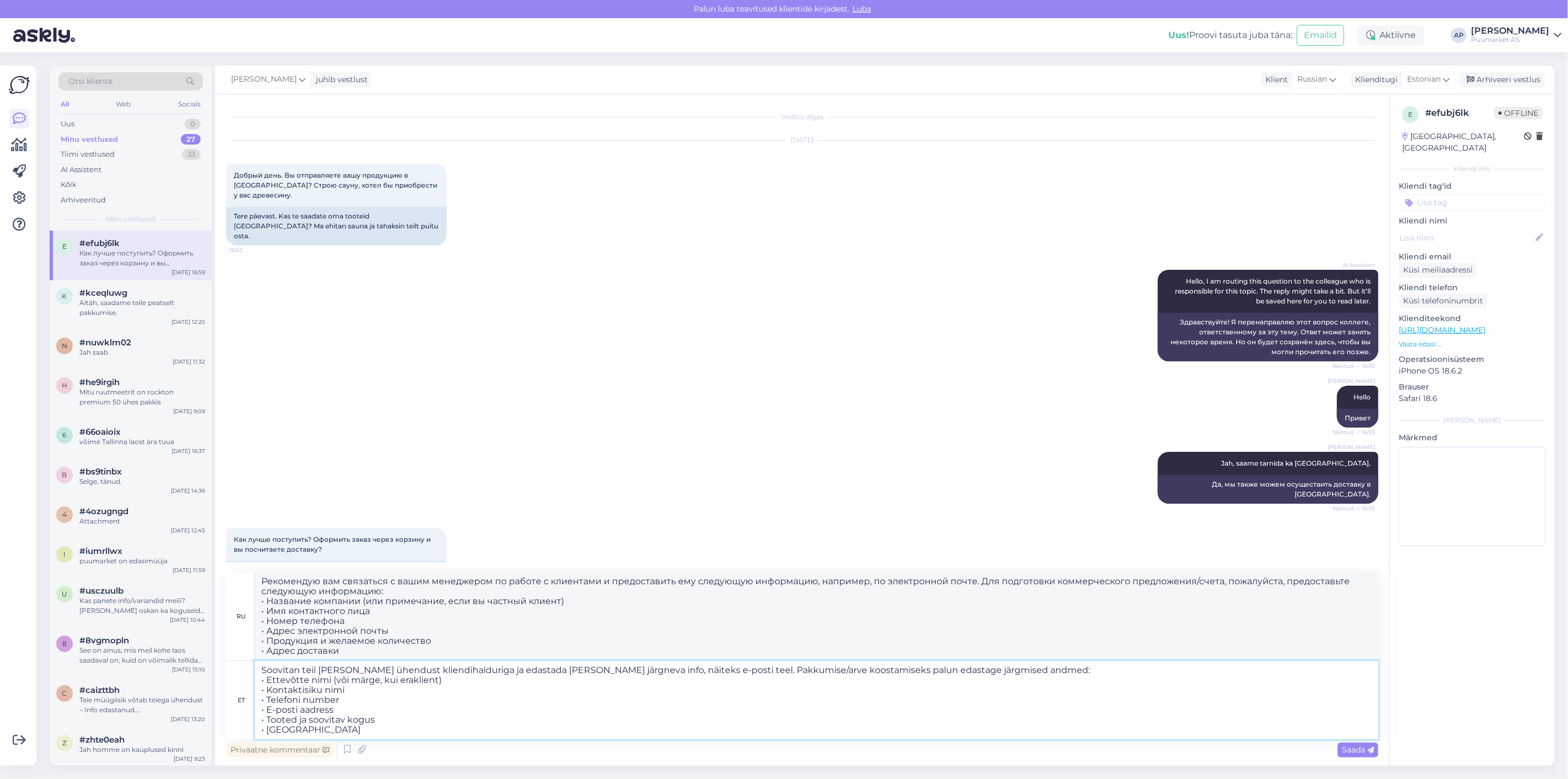
click at [1061, 674] on textarea "Soovitan teil [PERSON_NAME] ühendust kliendihalduriga ja edastada [PERSON_NAME]…" at bounding box center [816, 700] width 1124 height 79
click at [674, 671] on textarea "Soovitan teil [PERSON_NAME] ühendust kliendihalduriga ja edastada [PERSON_NAME]…" at bounding box center [816, 700] width 1124 height 79
drag, startPoint x: 687, startPoint y: 671, endPoint x: 863, endPoint y: 676, distance: 176.1
click at [687, 671] on textarea "Soovitan teil [PERSON_NAME] ühendust kliendihalduriga ja edastada [PERSON_NAME]…" at bounding box center [816, 700] width 1124 height 79
type textarea "Soovitan teil [PERSON_NAME] ühendust kliendihalduriga ja edastada [PERSON_NAME]…"
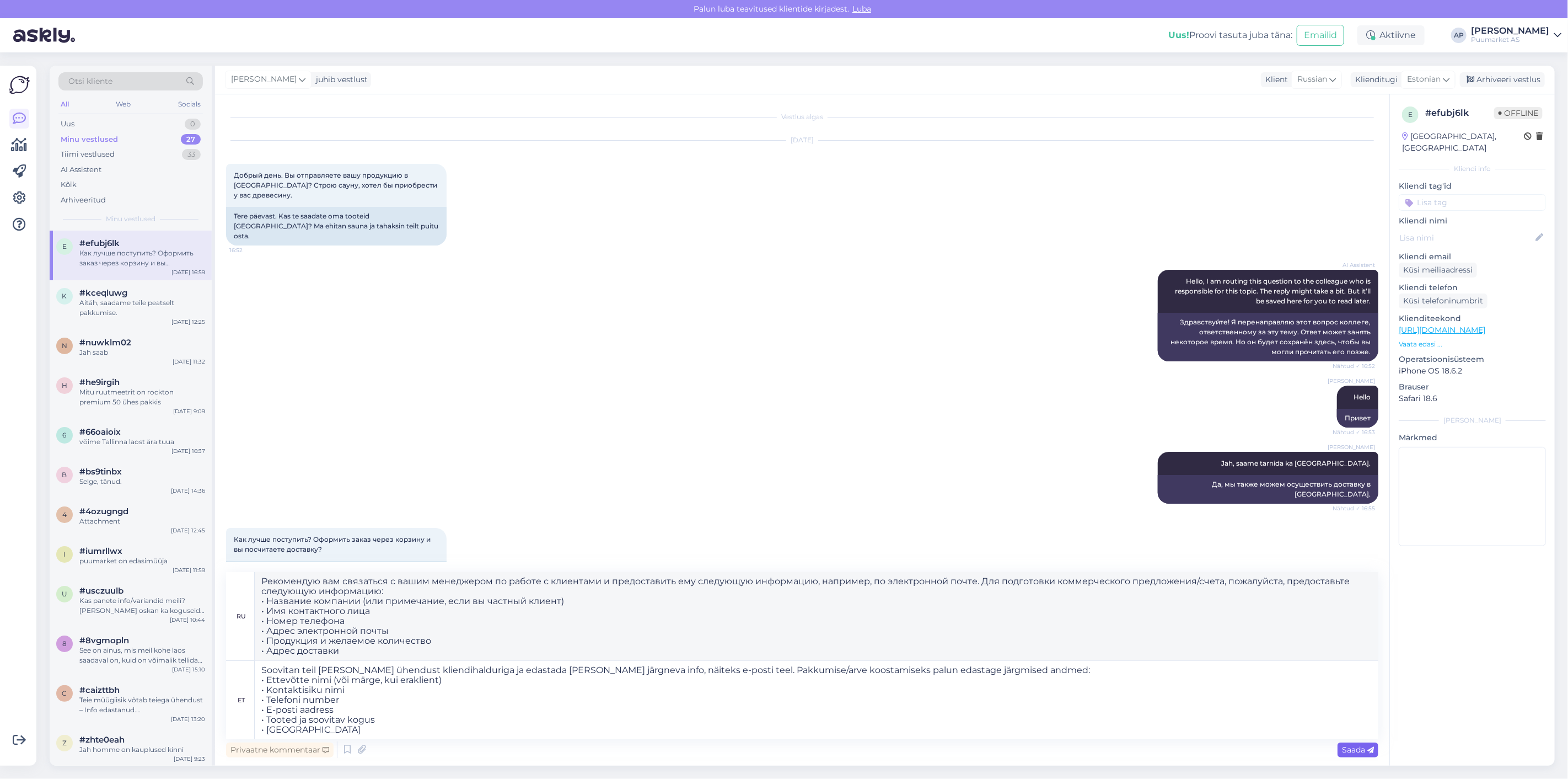
click at [1343, 746] on span "Saada" at bounding box center [1358, 750] width 32 height 10
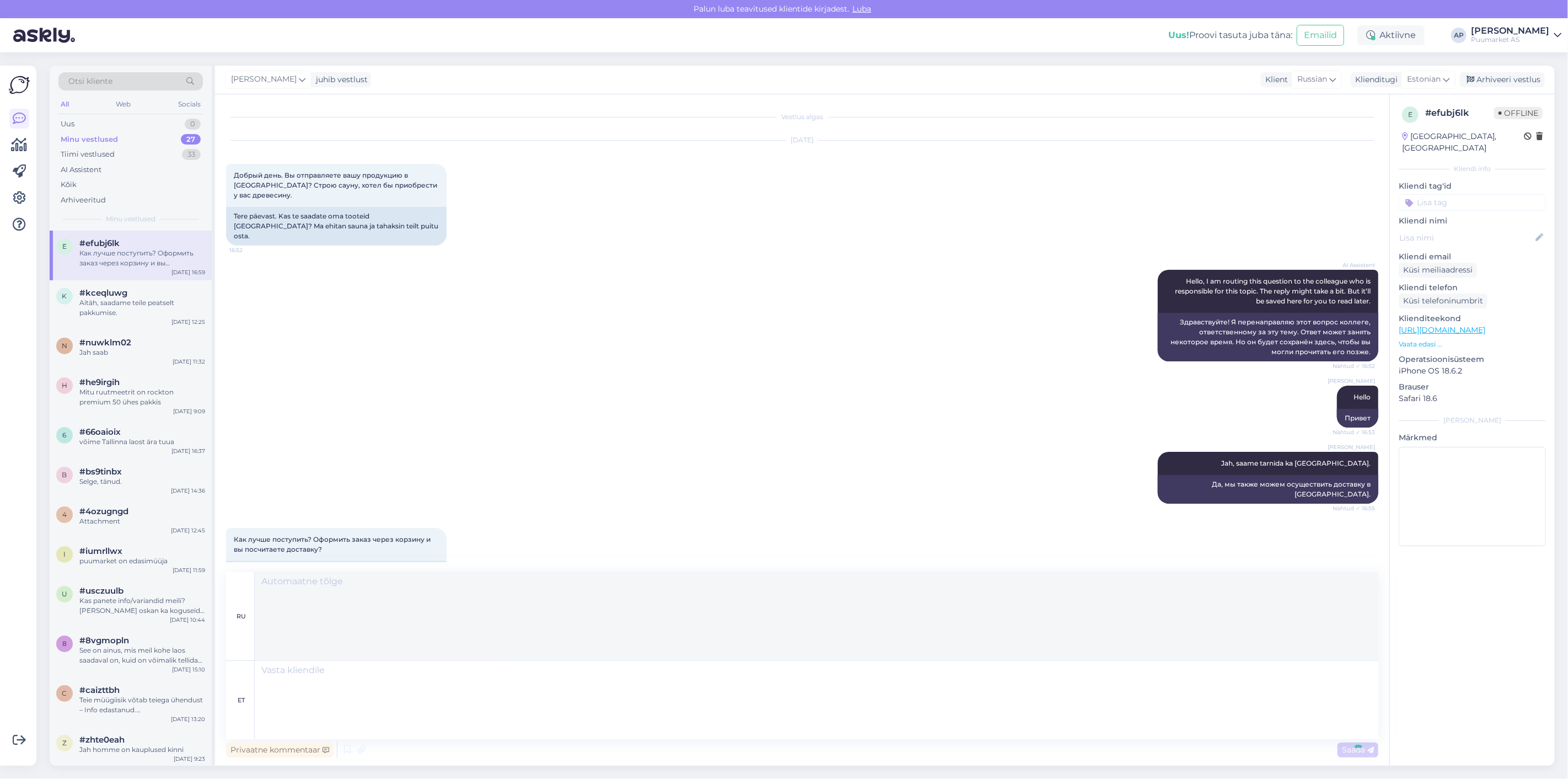
scroll to position [167, 0]
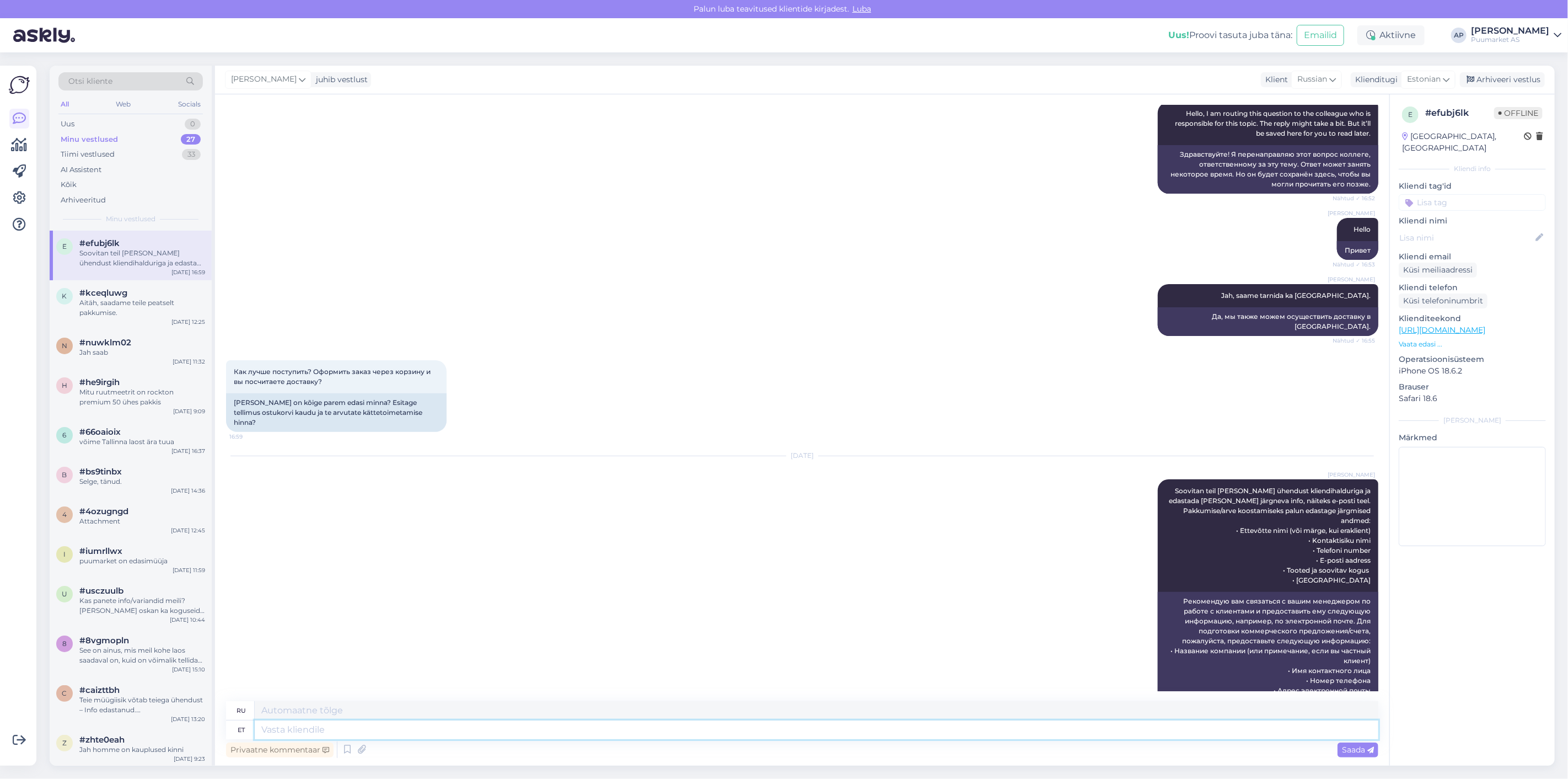
click at [603, 730] on textarea at bounding box center [816, 730] width 1124 height 19
paste textarea "[URL][DOMAIN_NAME]"
type textarea "[URL][DOMAIN_NAME]"
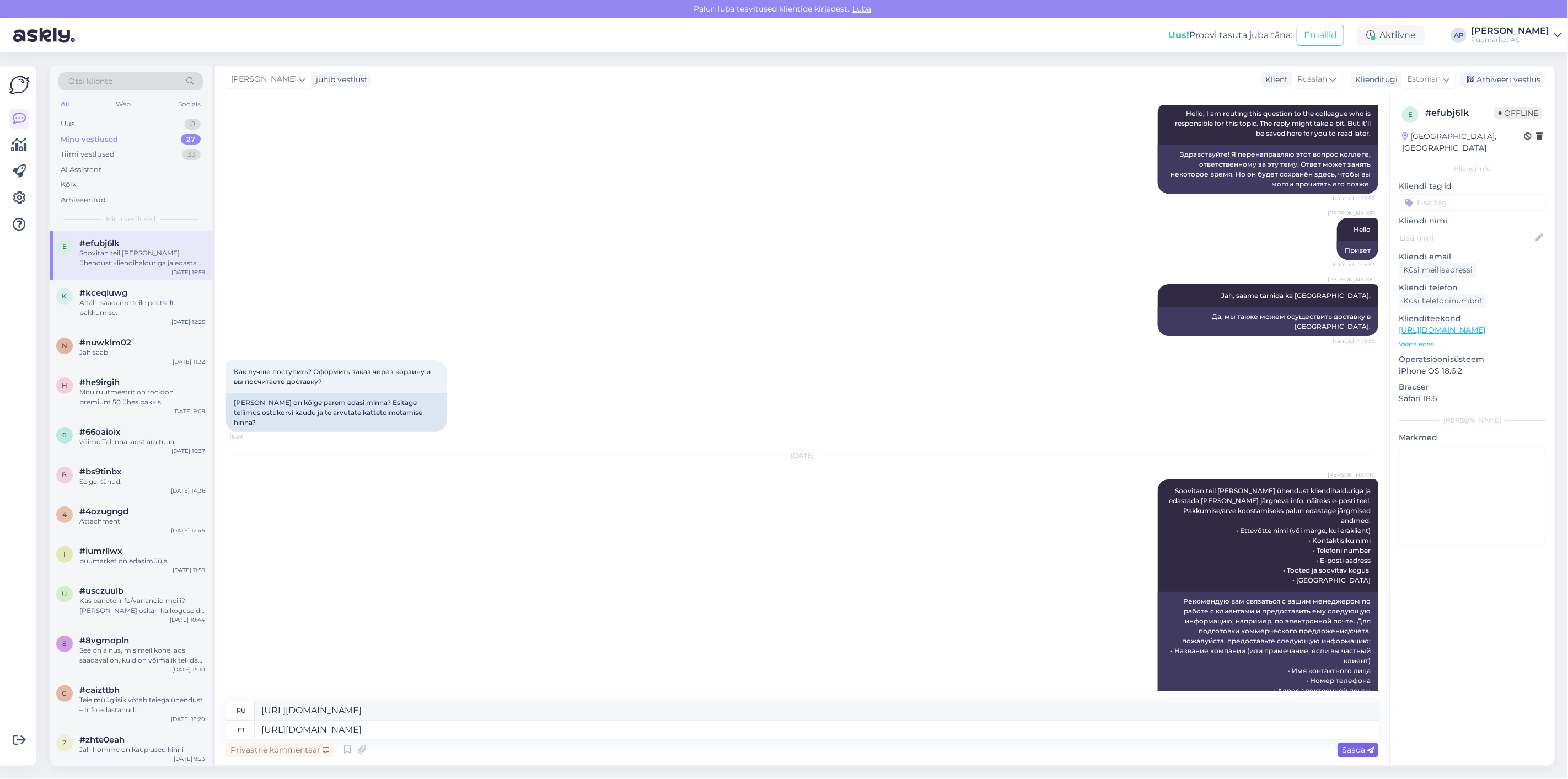
click at [1351, 746] on span "Saada" at bounding box center [1358, 750] width 32 height 10
